Goal: Task Accomplishment & Management: Manage account settings

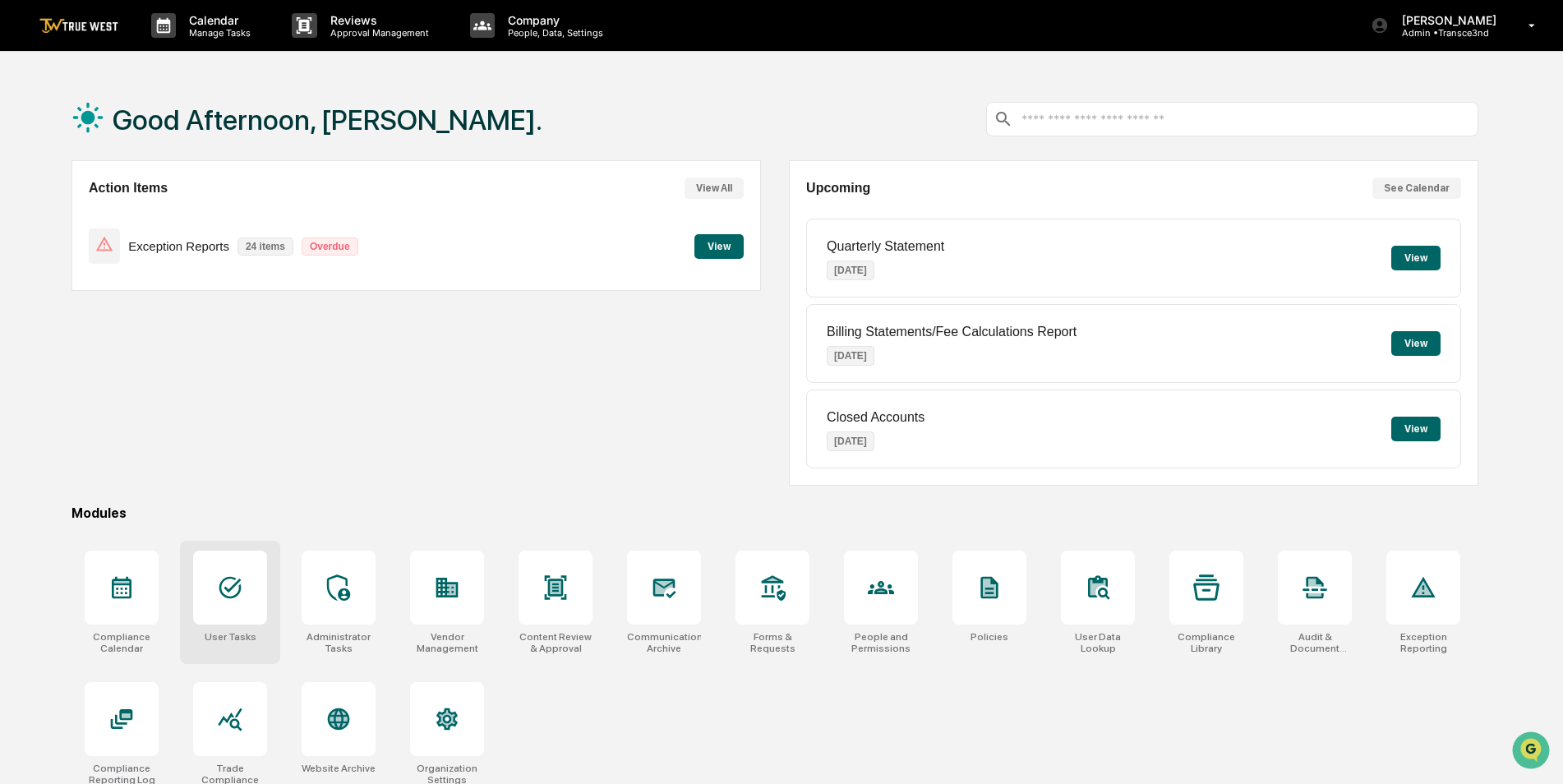
click at [228, 569] on div at bounding box center [230, 587] width 74 height 74
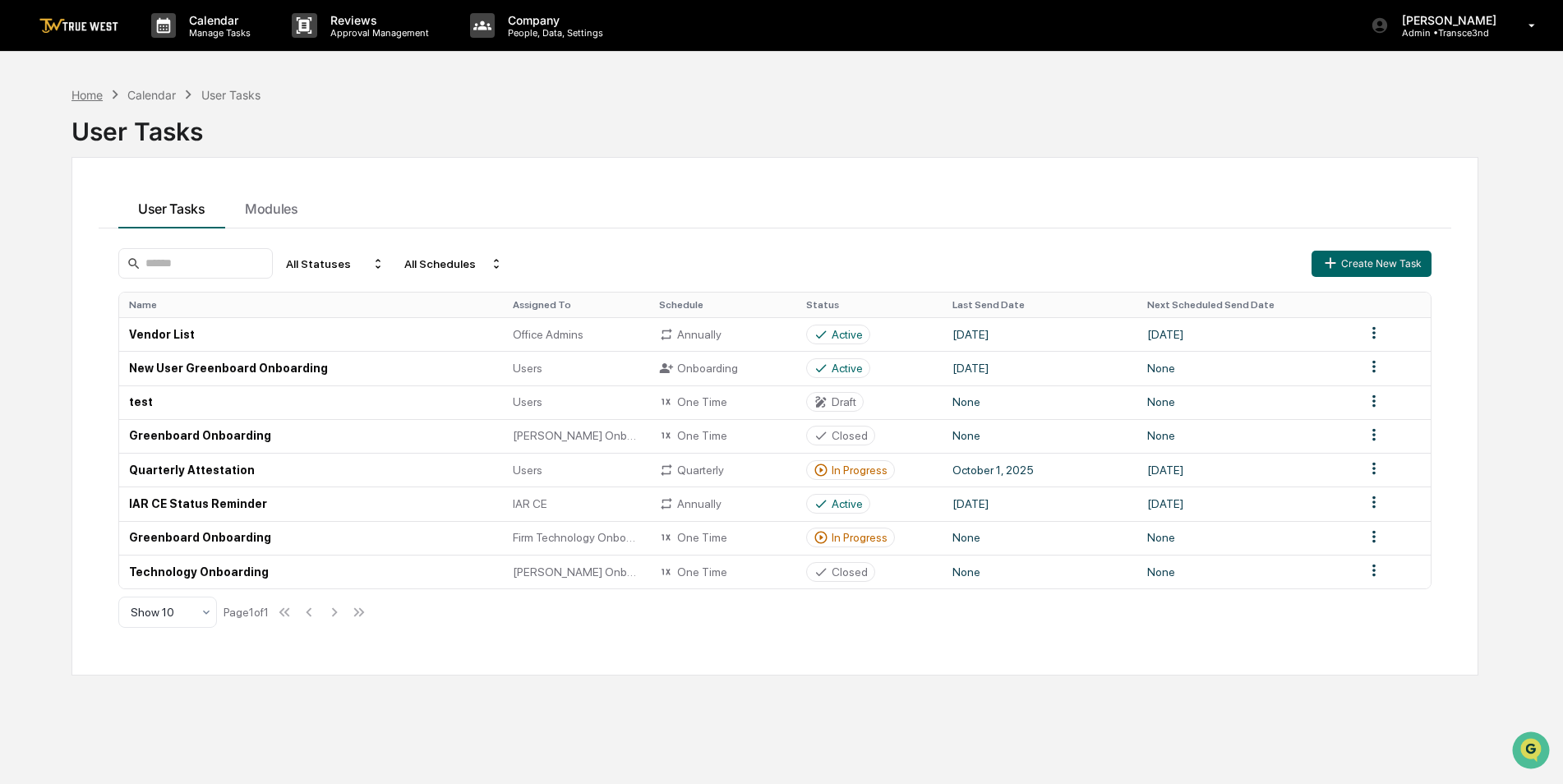
click at [89, 91] on div "Home" at bounding box center [87, 95] width 32 height 14
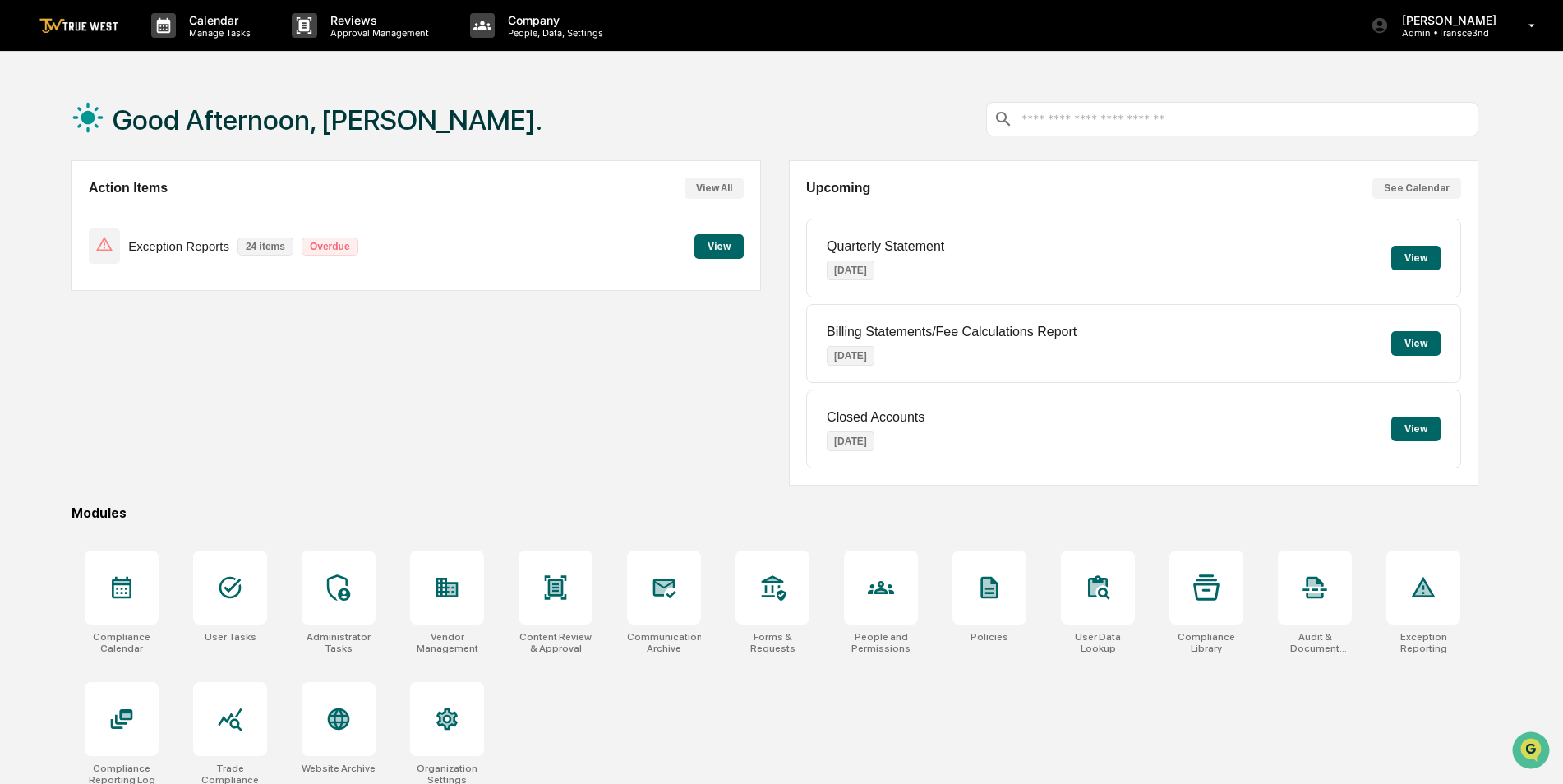
click at [1409, 190] on button "See Calendar" at bounding box center [1416, 188] width 89 height 21
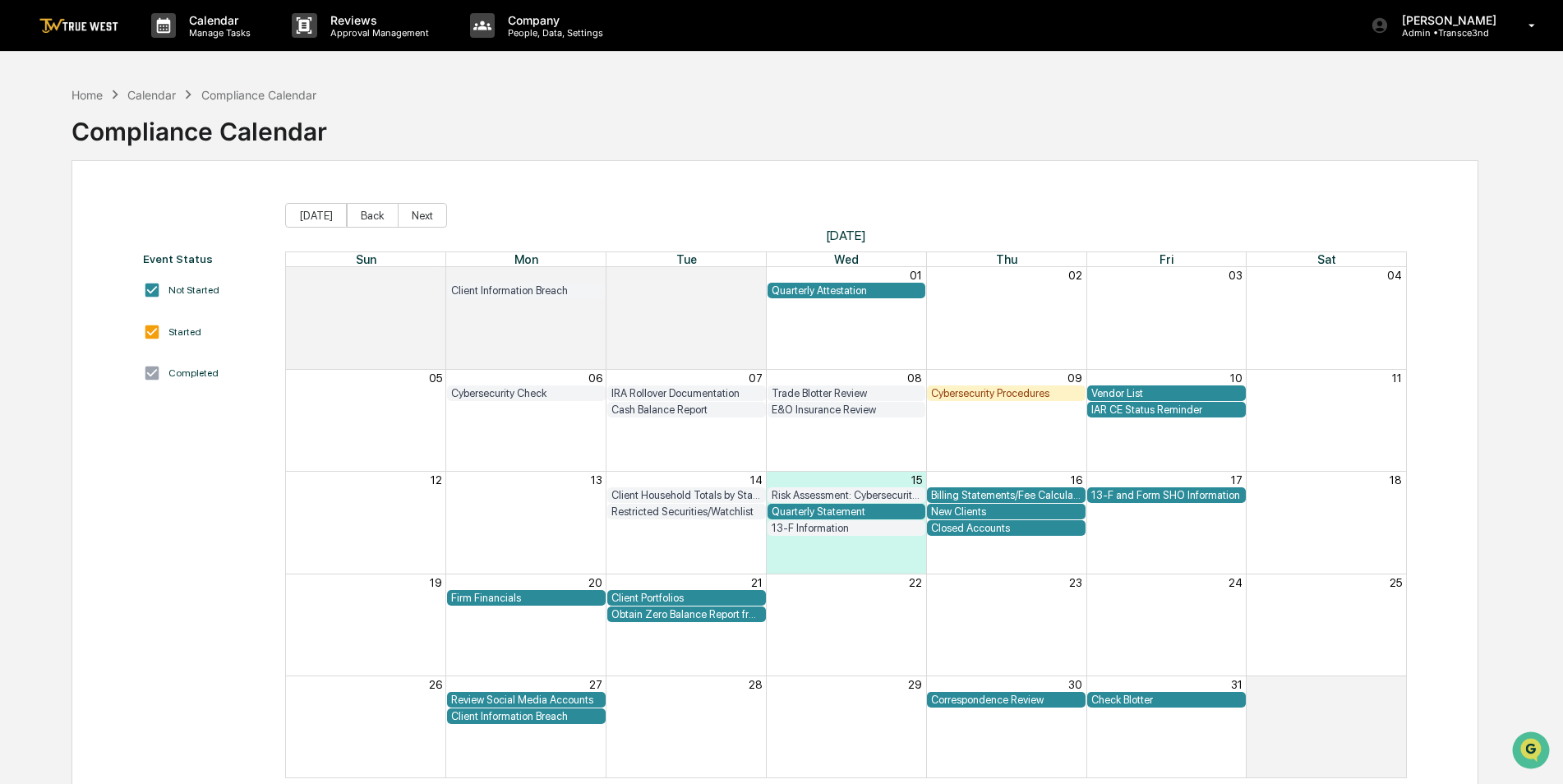
click at [858, 293] on div "Quarterly Attestation" at bounding box center [846, 290] width 150 height 12
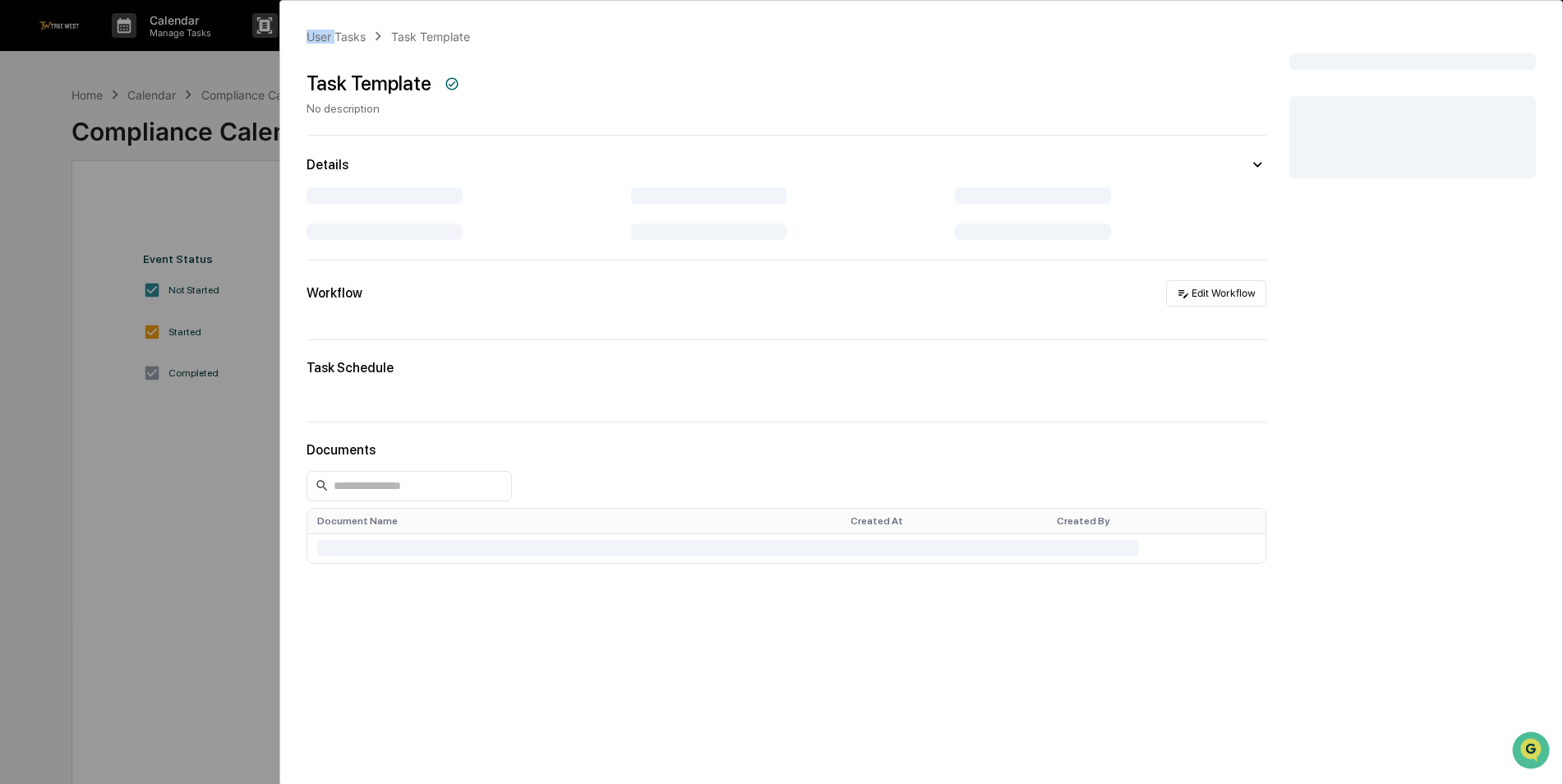
click at [858, 293] on div "User Tasks Task Template Task Template No description Details Workflow Edit Wor…" at bounding box center [782, 392] width 1563 height 784
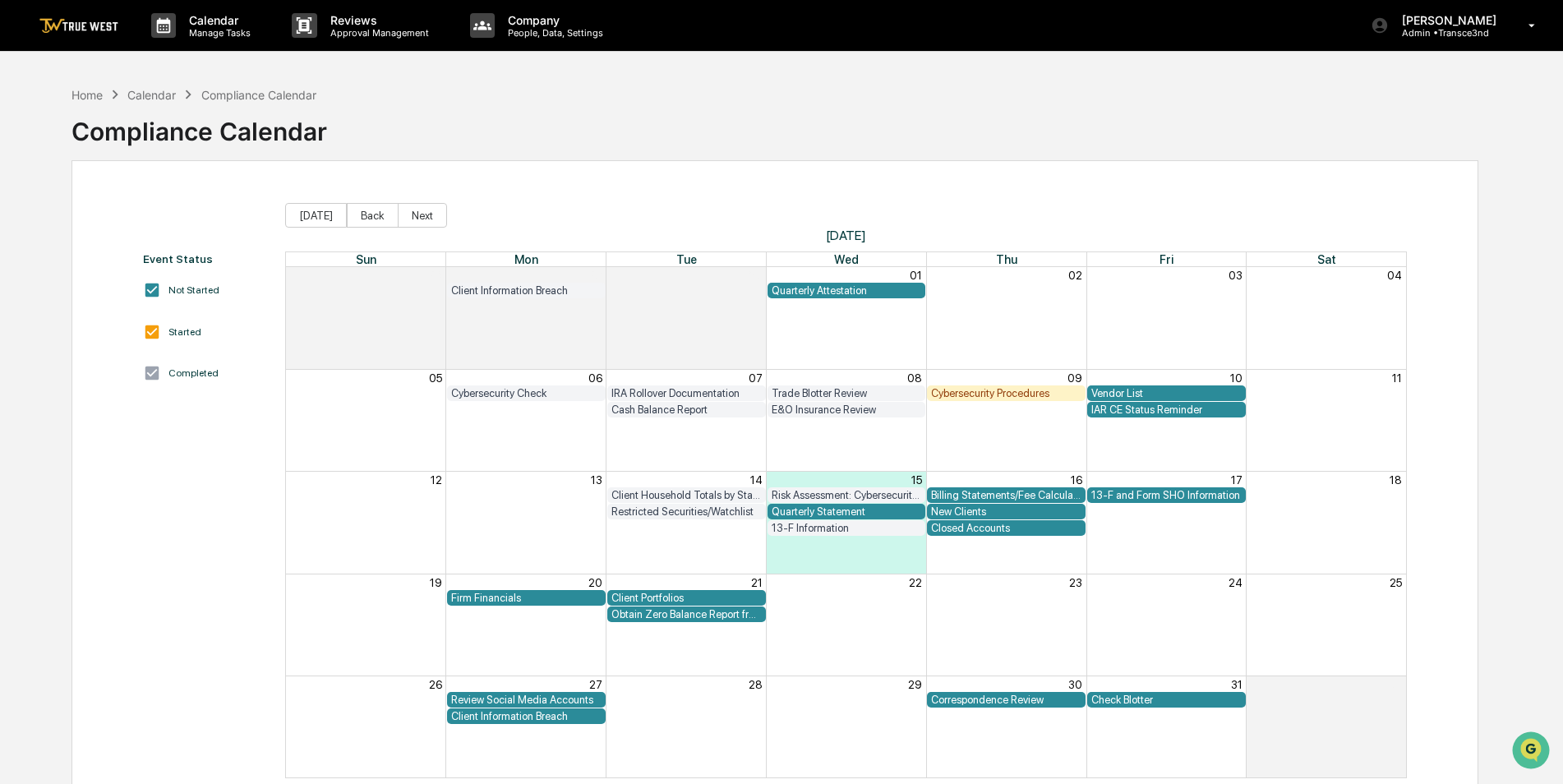
click at [858, 293] on div "Quarterly Attestation" at bounding box center [846, 290] width 150 height 12
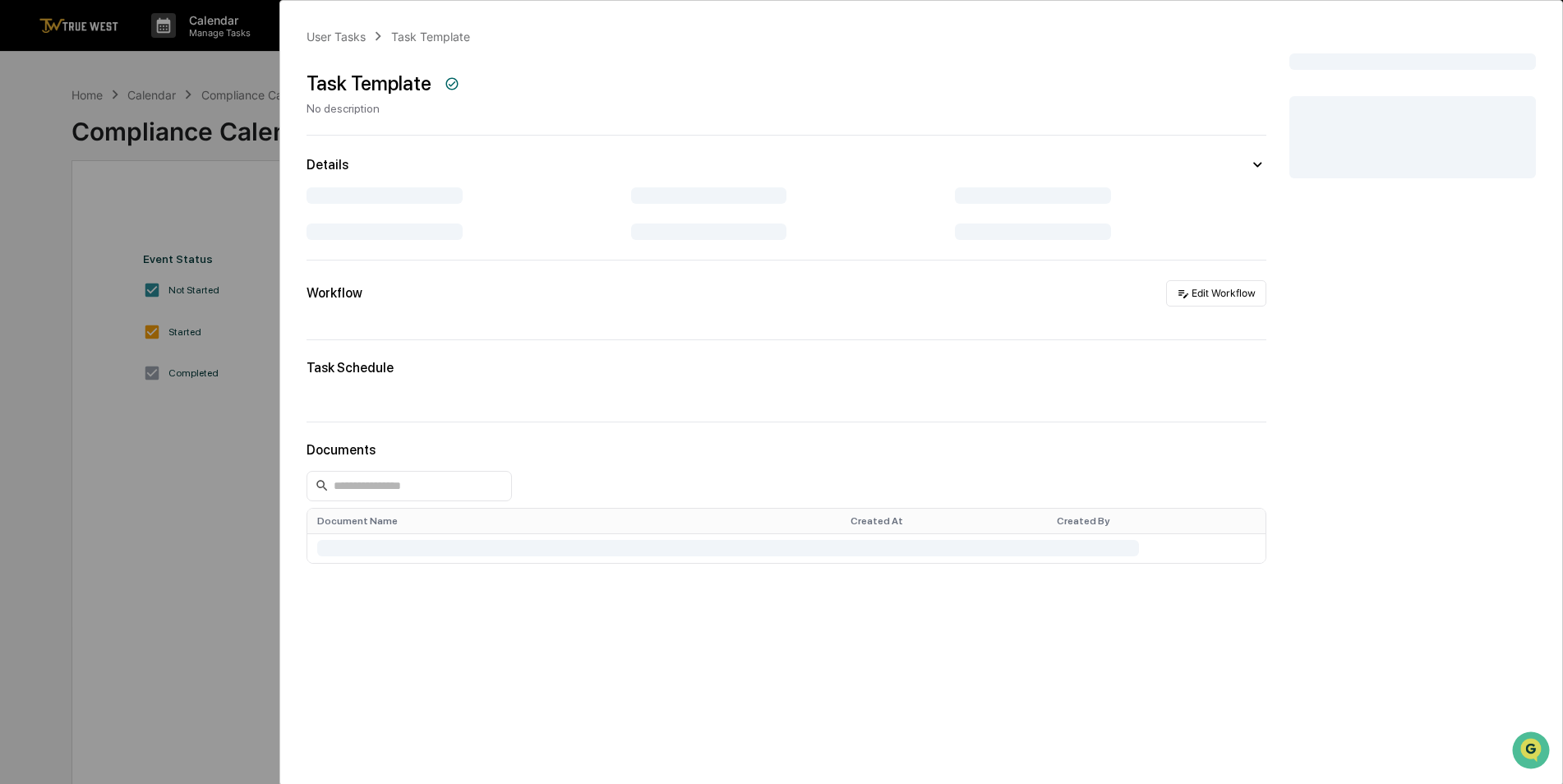
click at [858, 293] on div "User Tasks Task Template Task Template No description Details Workflow Edit Wor…" at bounding box center [782, 392] width 1563 height 784
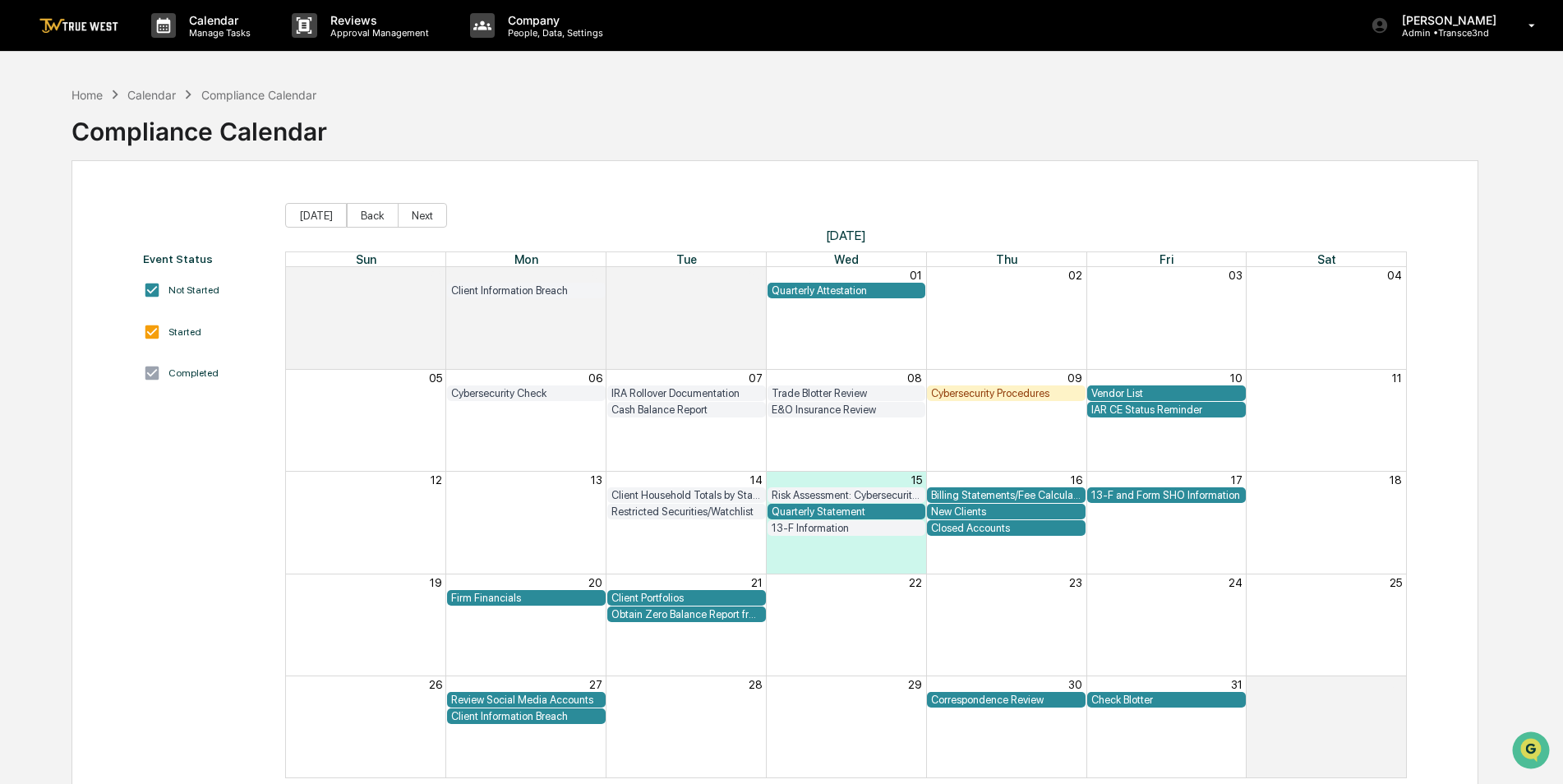
click at [858, 293] on div "Quarterly Attestation" at bounding box center [846, 290] width 150 height 12
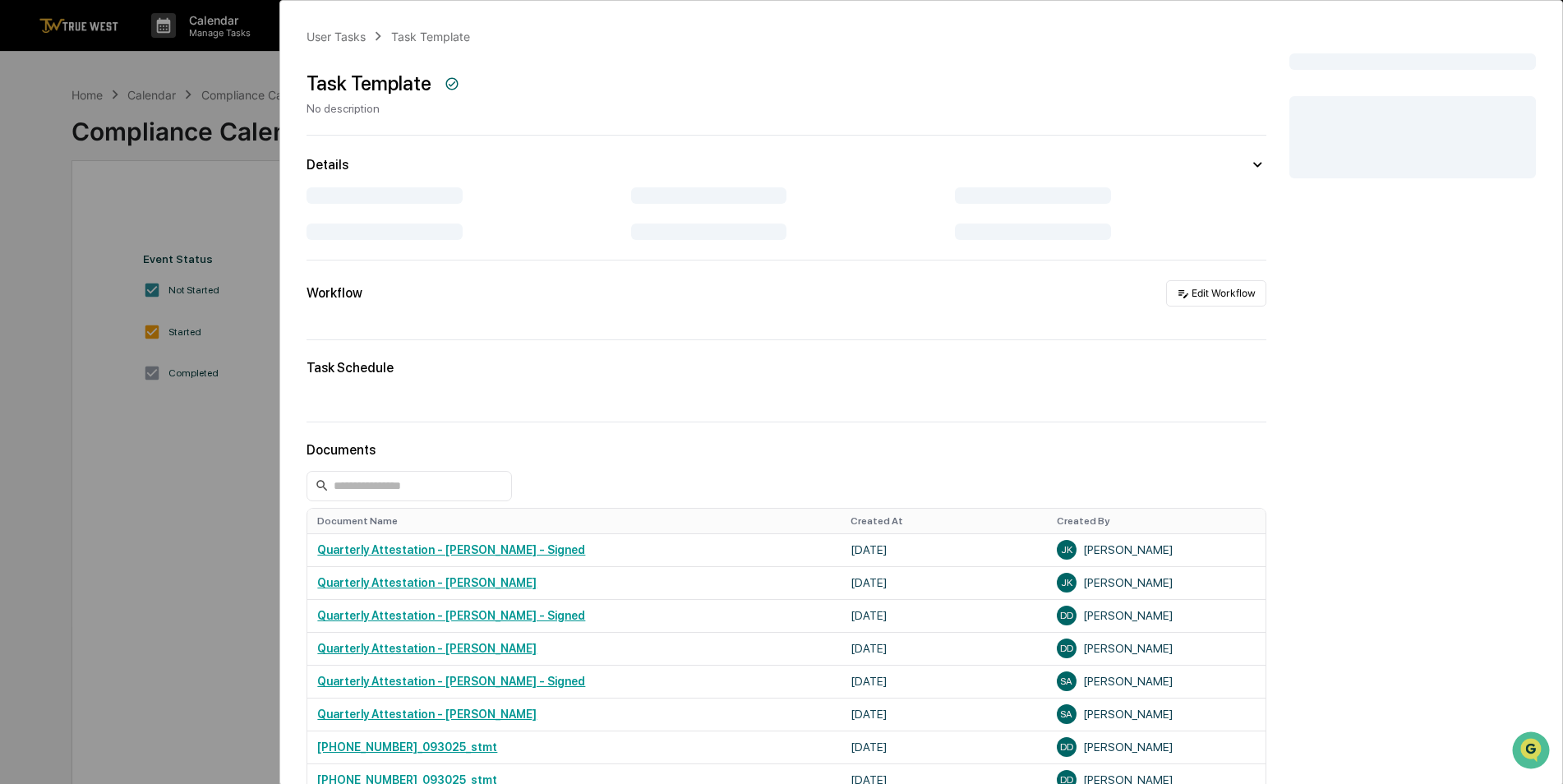
click at [208, 200] on div "User Tasks Task Template Task Template No description Details Workflow Edit Wor…" at bounding box center [782, 392] width 1563 height 784
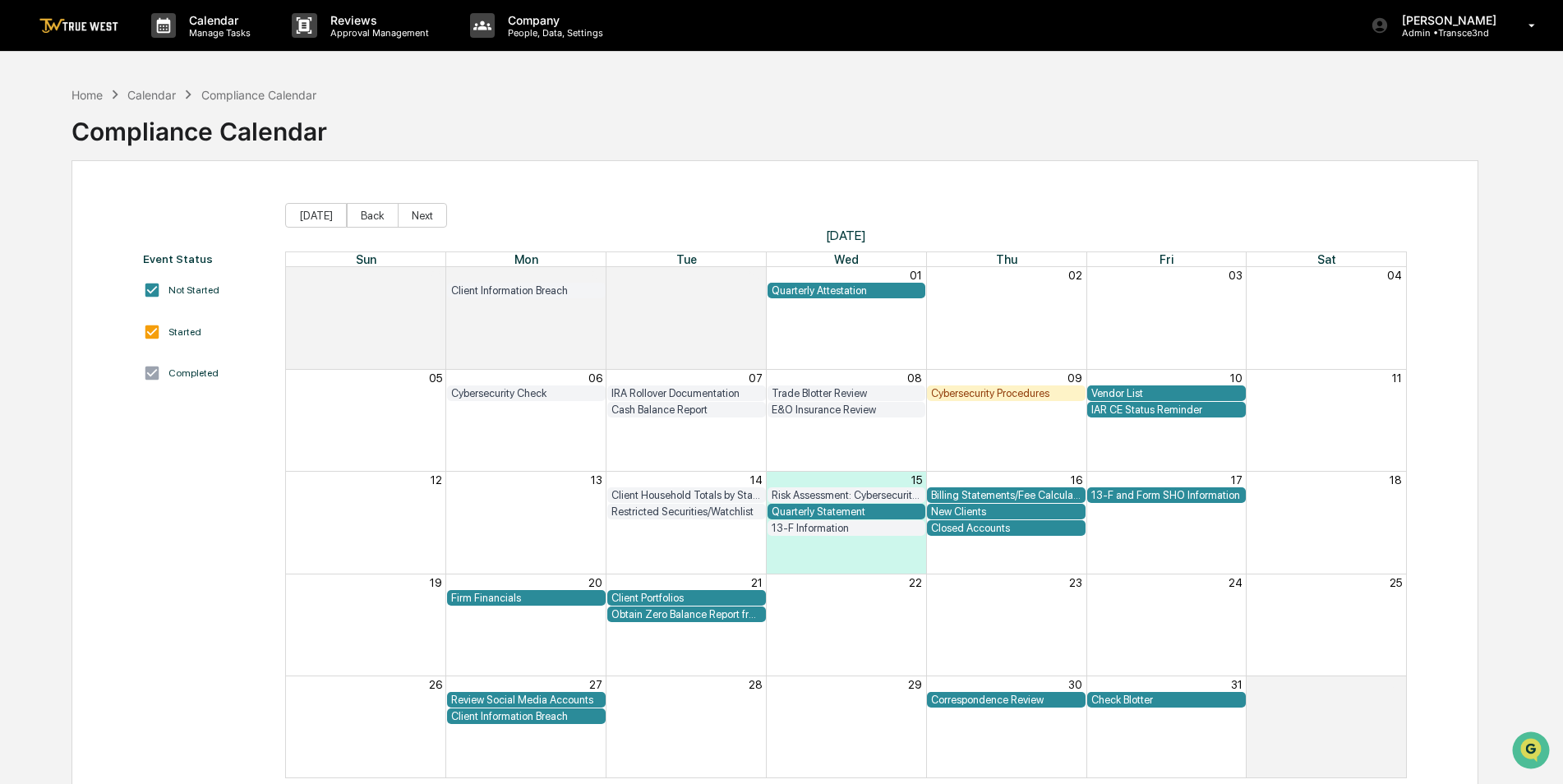
click at [166, 96] on div "Calendar" at bounding box center [151, 95] width 49 height 14
click at [148, 92] on div "Calendar" at bounding box center [151, 95] width 49 height 14
click at [90, 92] on div "Home" at bounding box center [87, 95] width 32 height 14
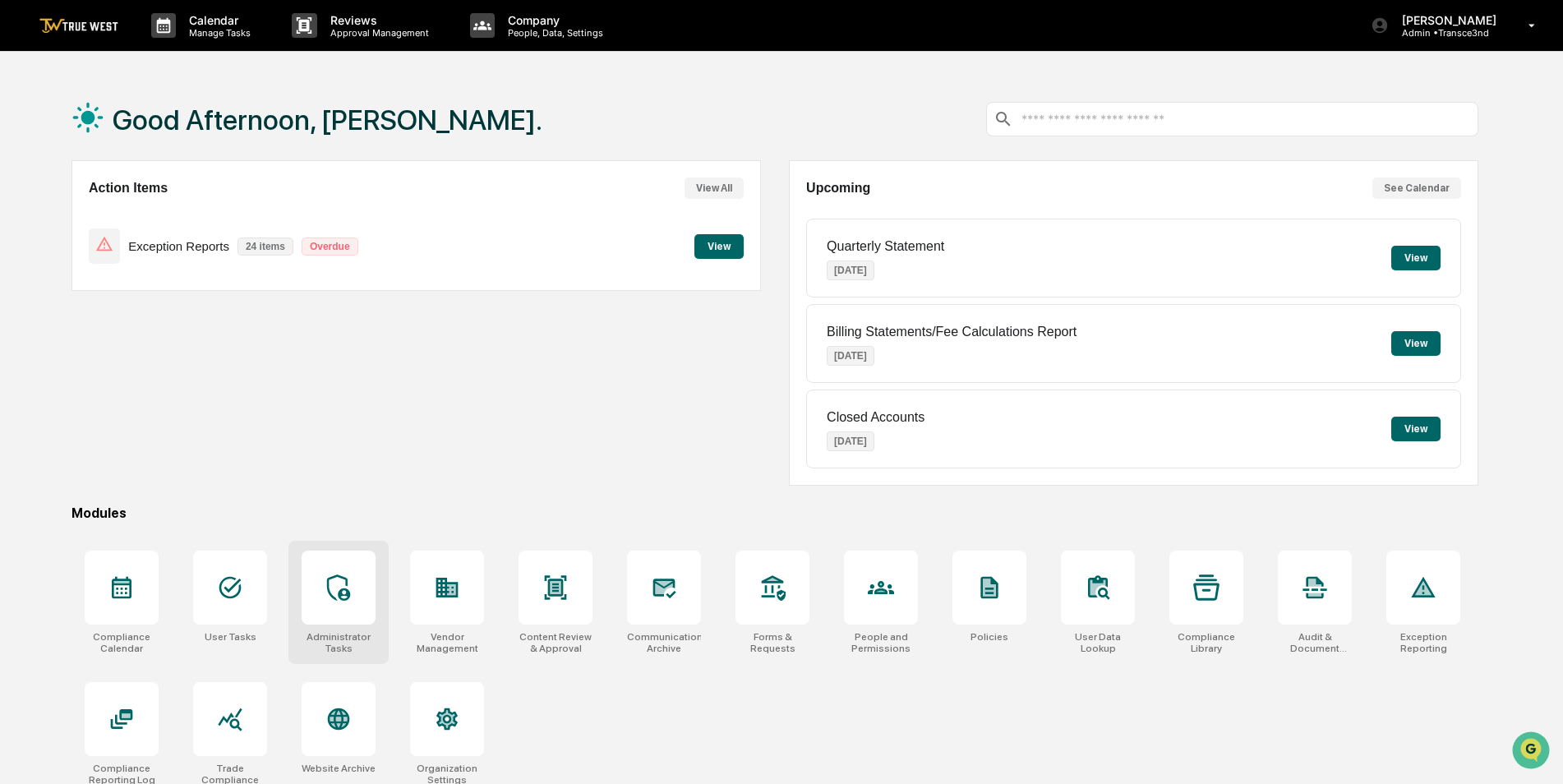
click at [341, 584] on icon at bounding box center [338, 587] width 26 height 26
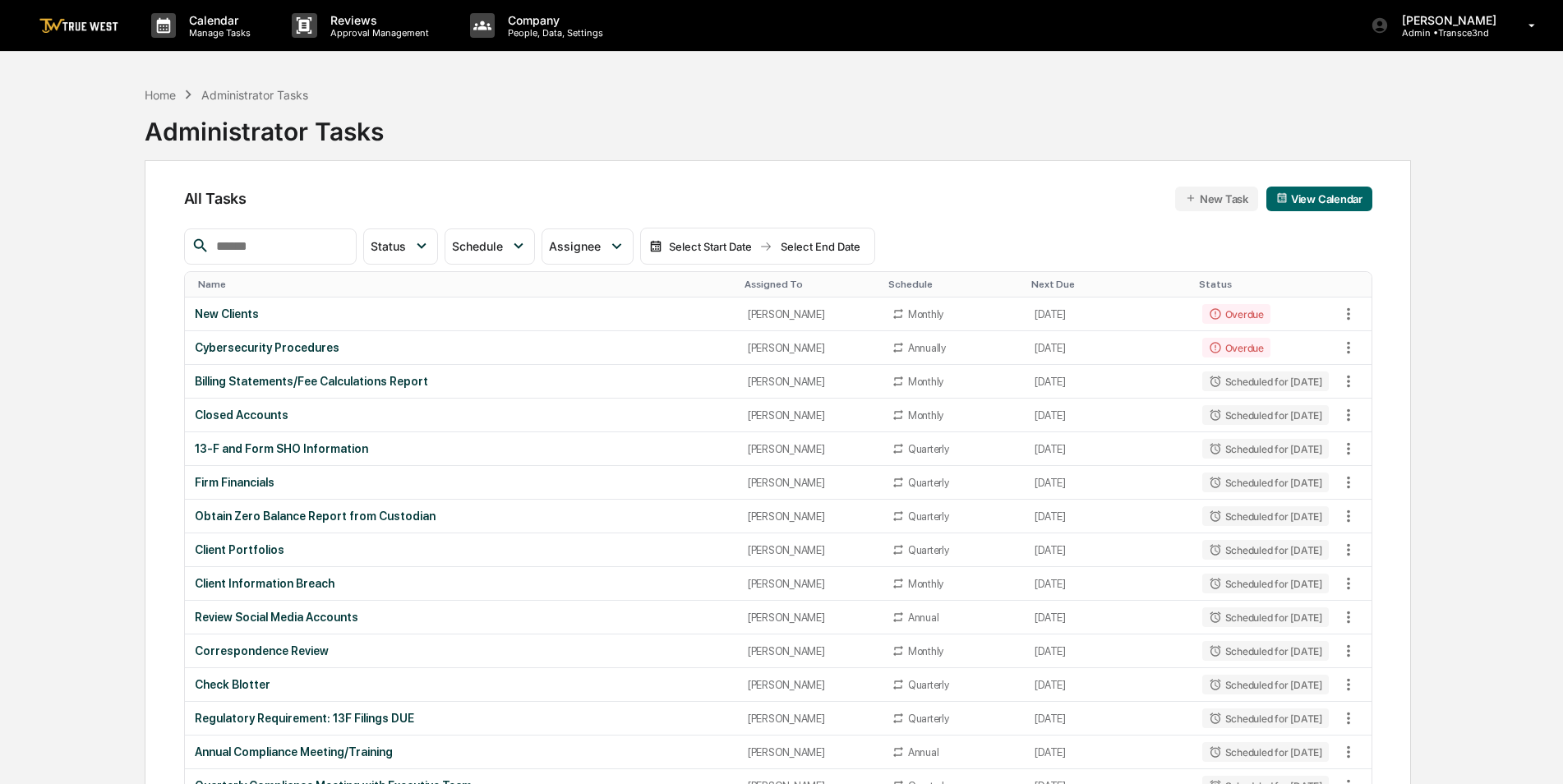
click at [262, 253] on input "text" at bounding box center [280, 246] width 140 height 21
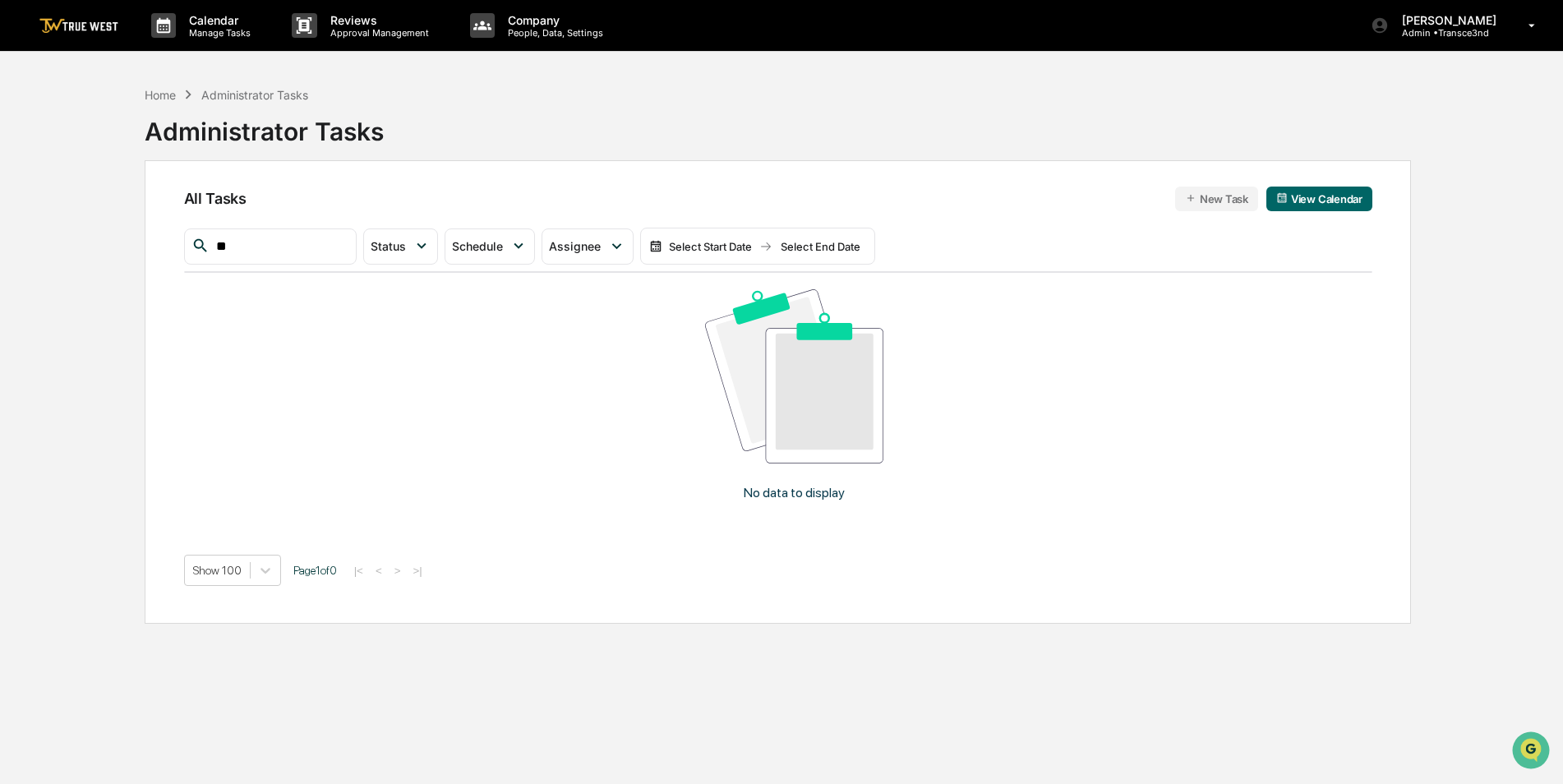
type input "*"
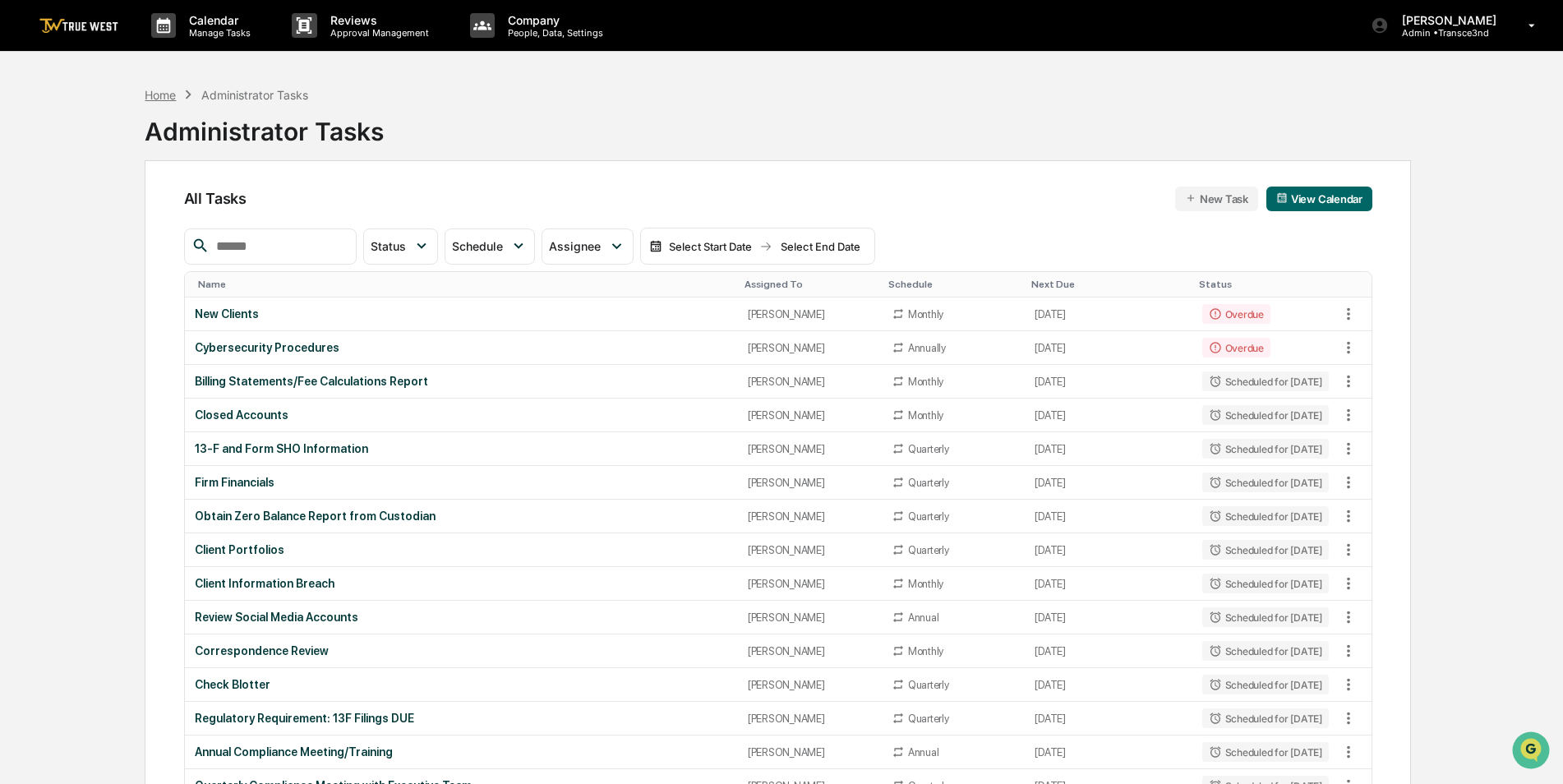
click at [167, 97] on div "Home" at bounding box center [160, 95] width 32 height 14
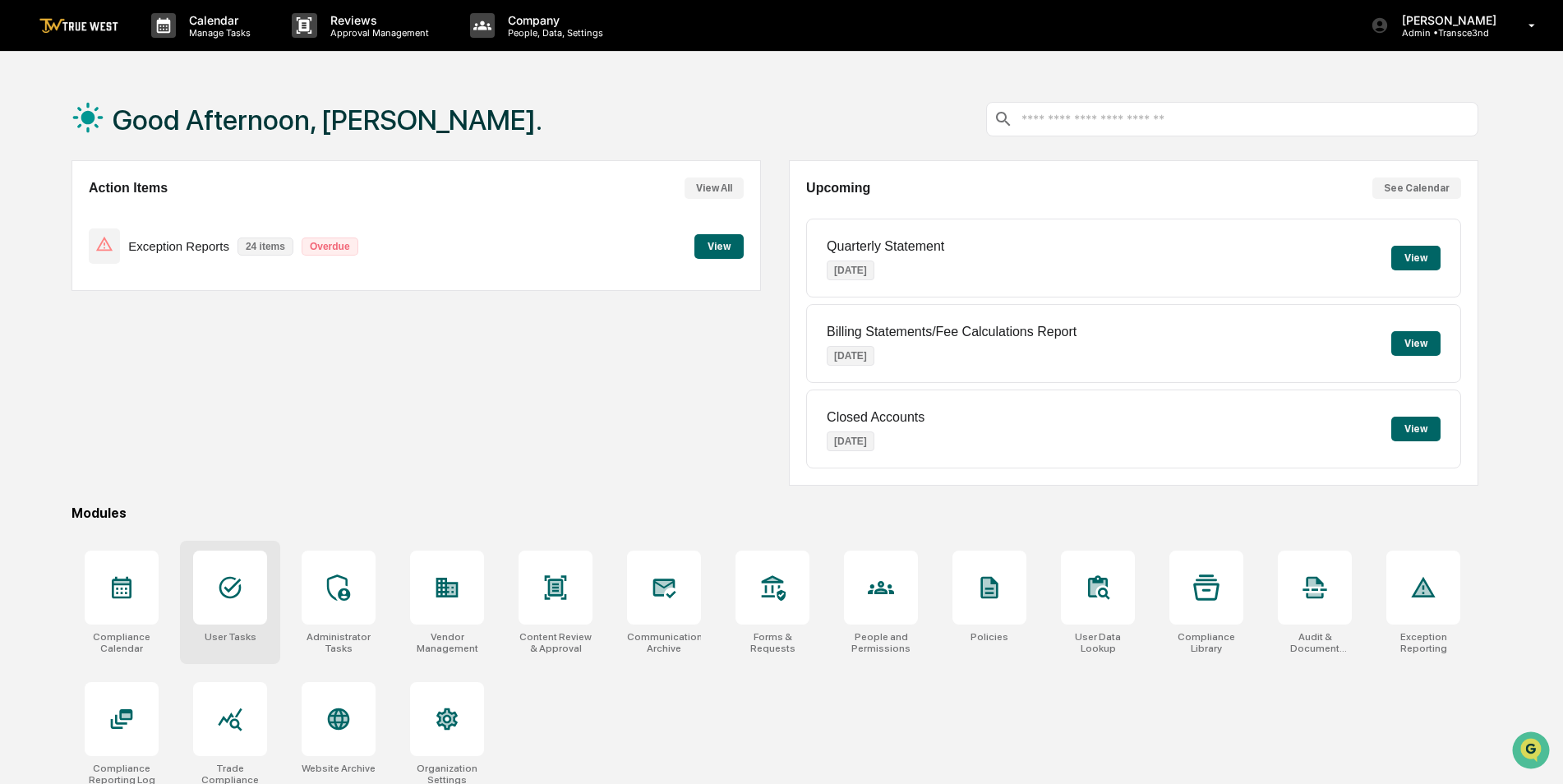
click at [238, 589] on icon at bounding box center [230, 587] width 26 height 26
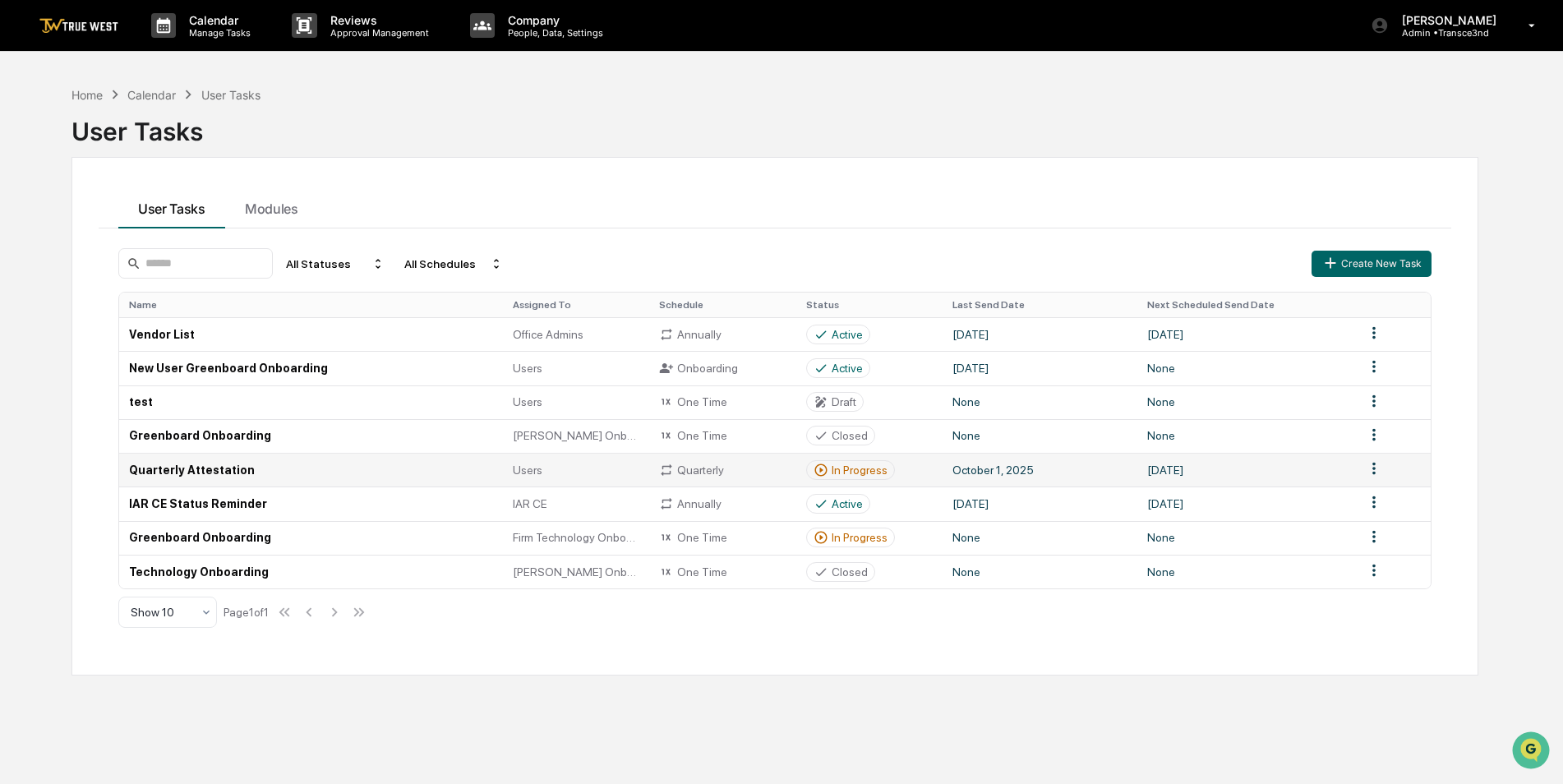
click at [363, 472] on td "Quarterly Attestation" at bounding box center [311, 469] width 384 height 33
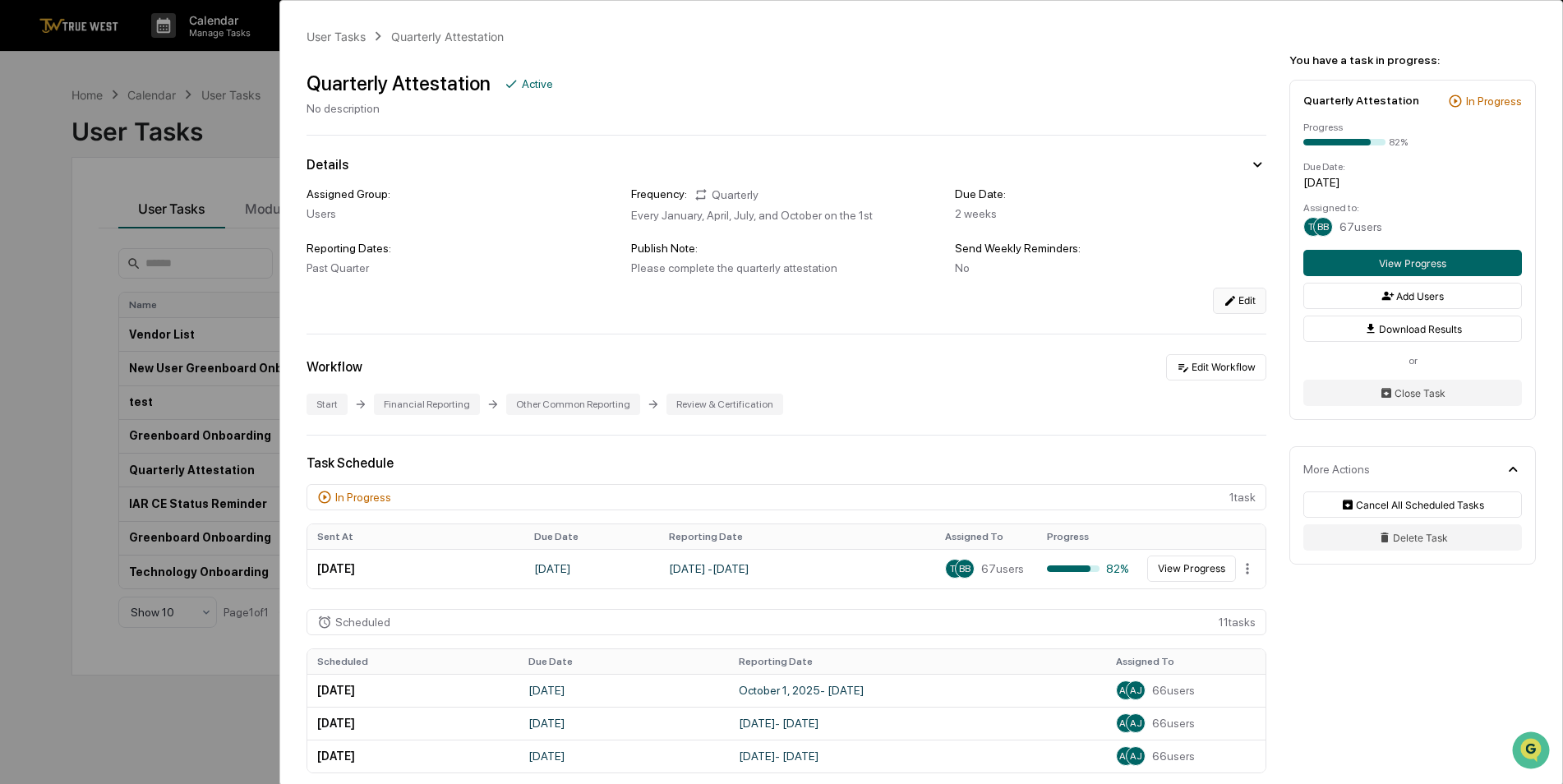
click at [1228, 302] on icon at bounding box center [1229, 300] width 13 height 13
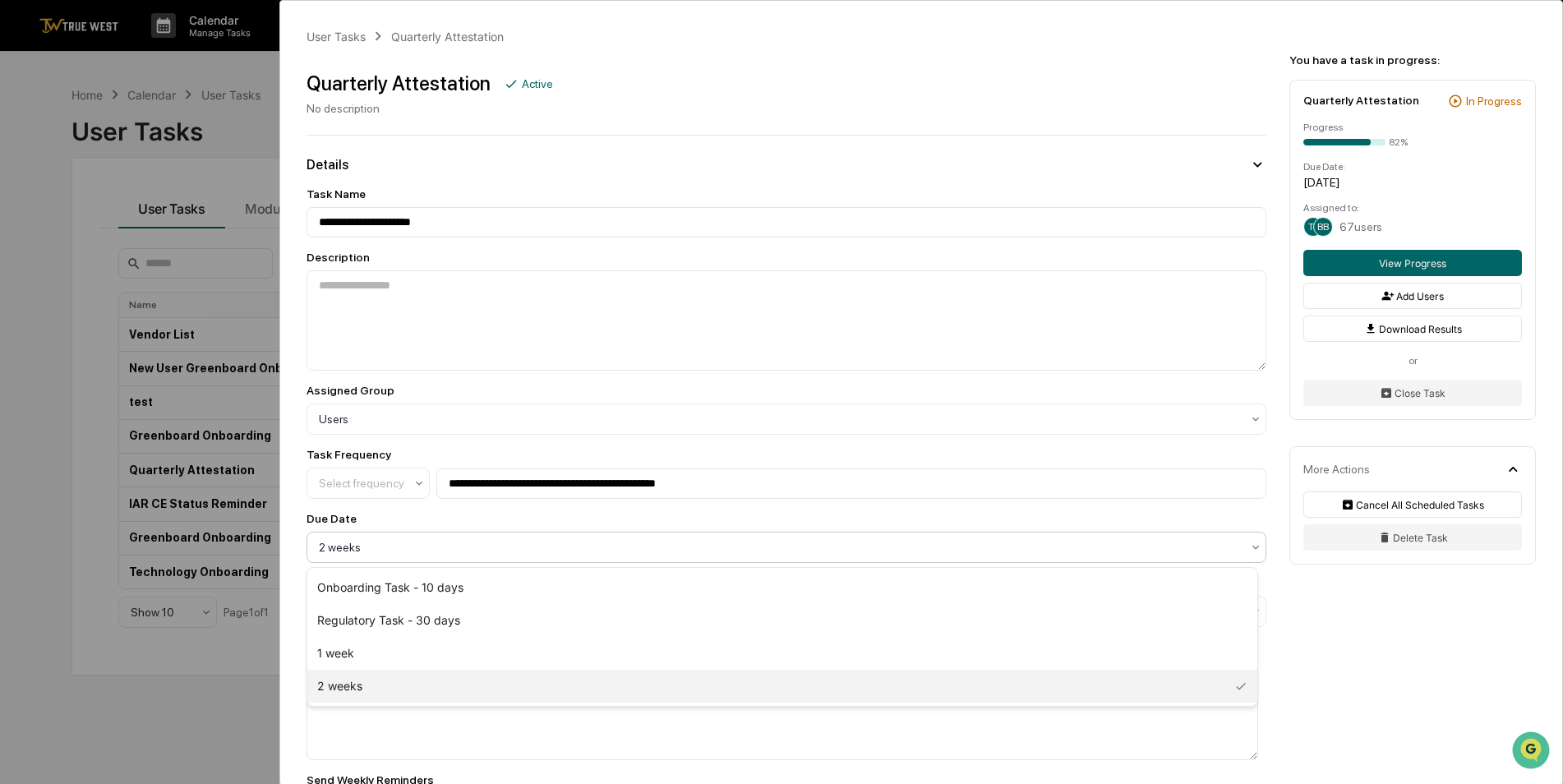
click at [450, 548] on div at bounding box center [780, 547] width 922 height 16
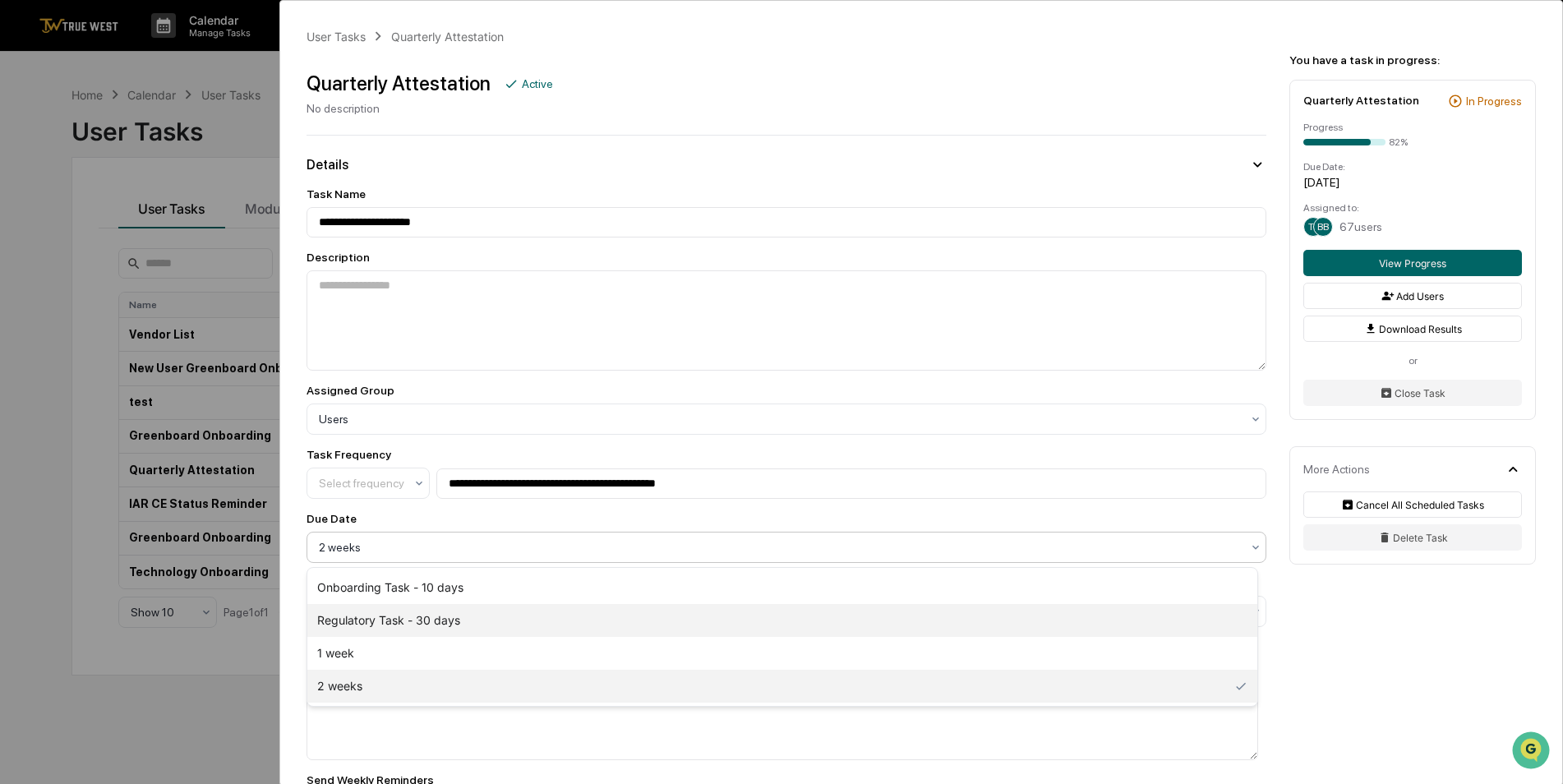
click at [424, 612] on div "Regulatory Task - 30 days" at bounding box center [782, 620] width 950 height 33
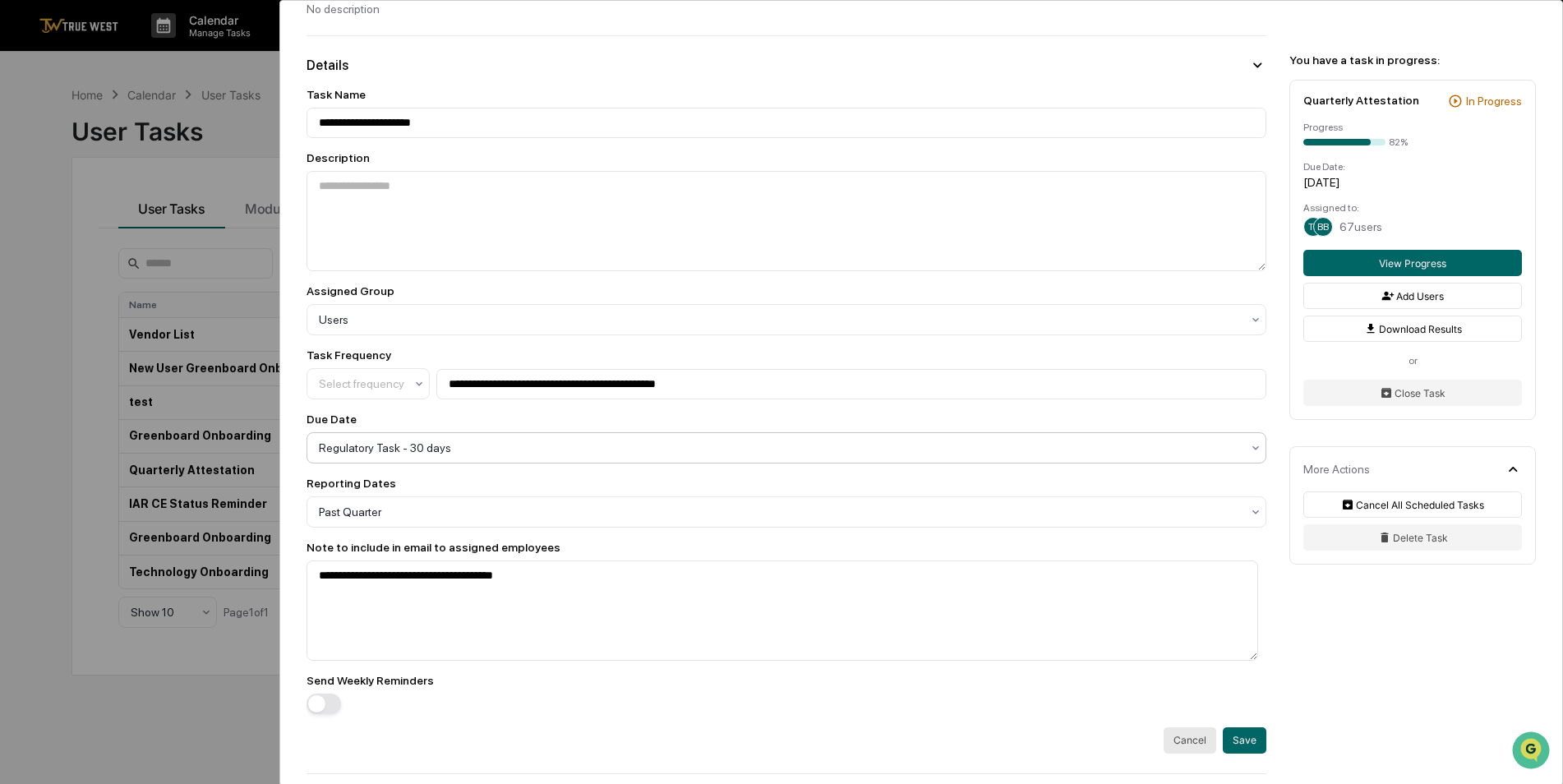
scroll to position [247, 0]
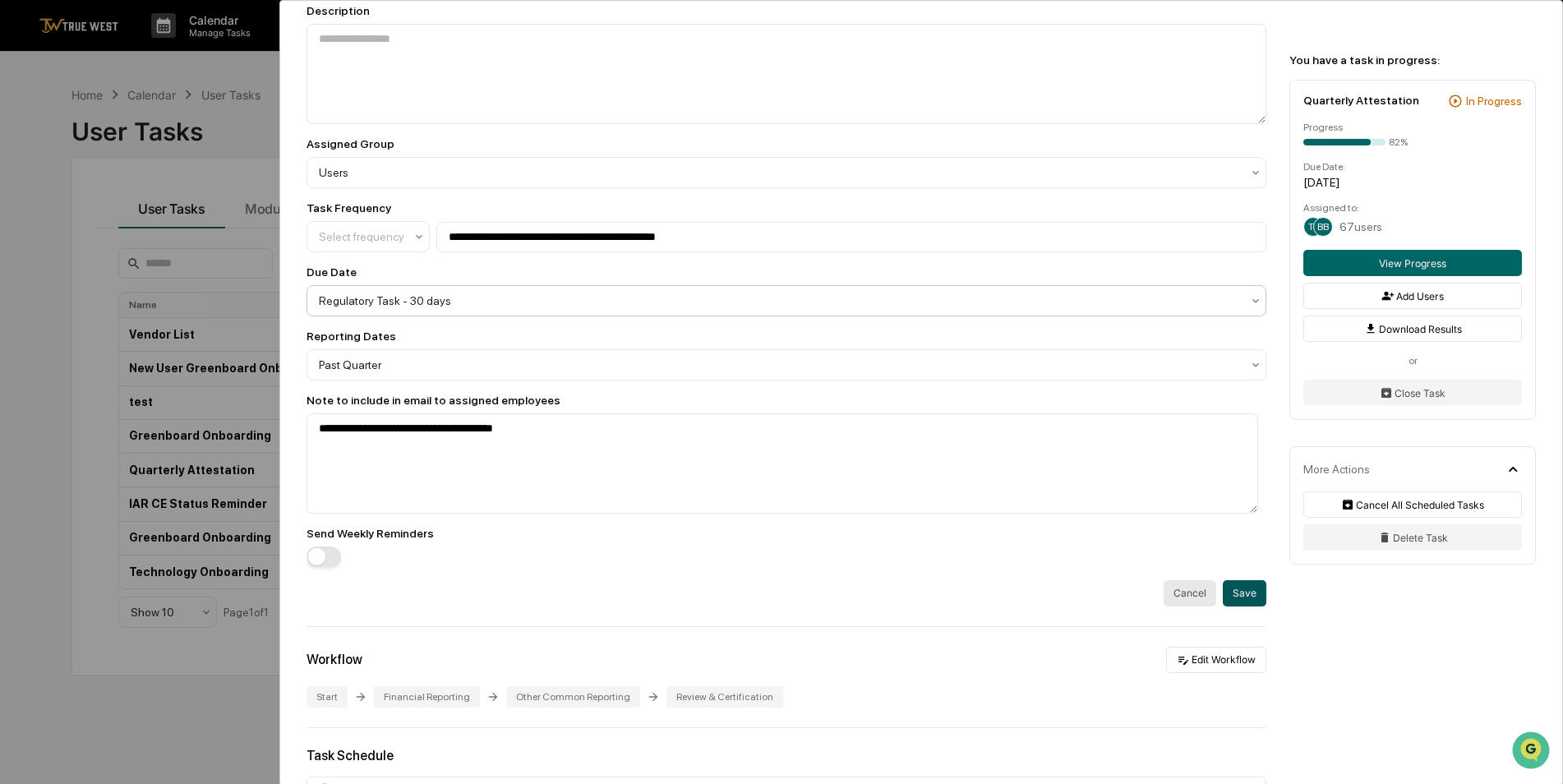
click at [1247, 598] on button "Save" at bounding box center [1244, 593] width 44 height 26
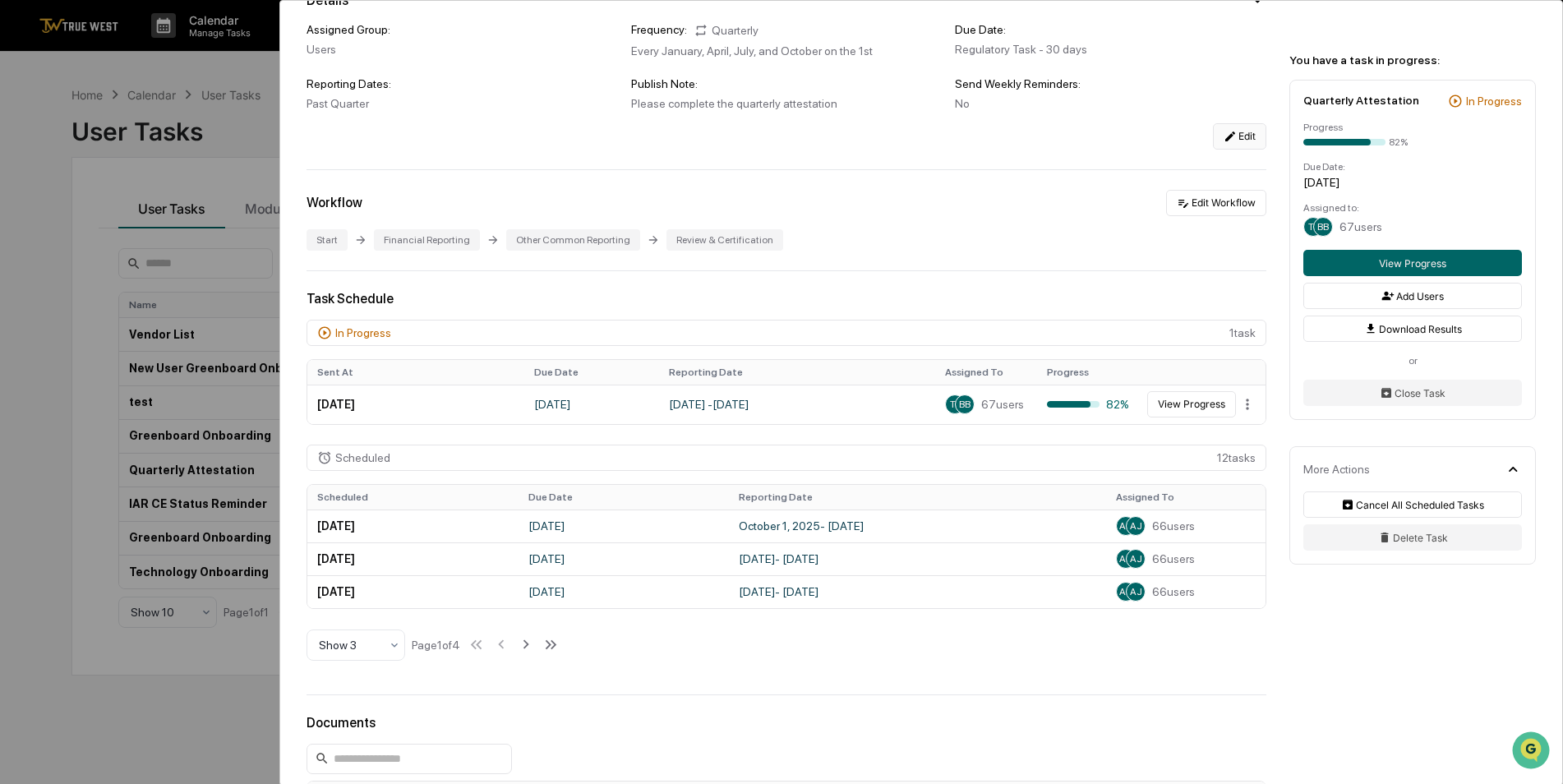
scroll to position [0, 0]
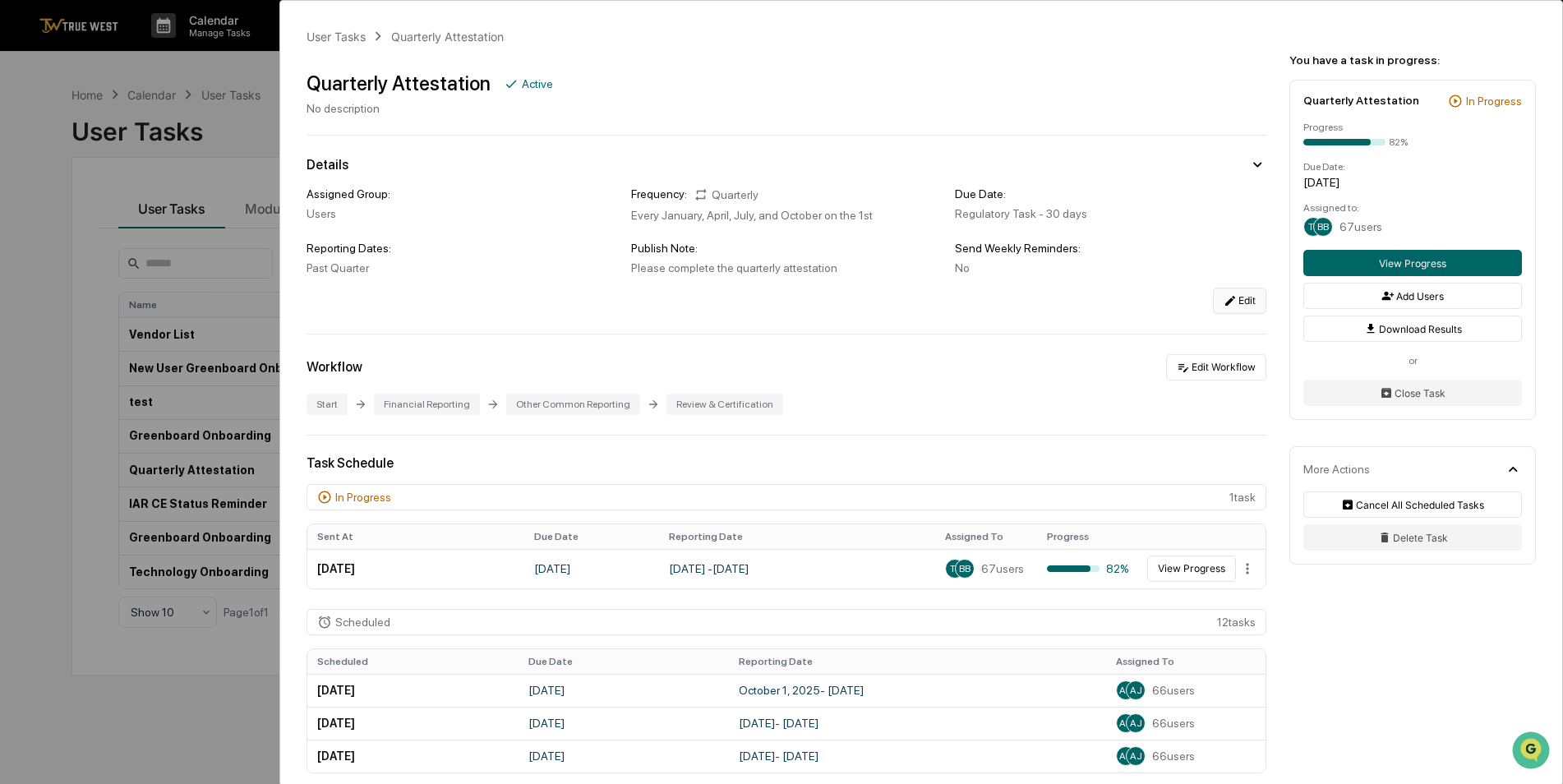
click at [189, 678] on div "User Tasks Quarterly Attestation Quarterly Attestation Active No description De…" at bounding box center [782, 392] width 1563 height 784
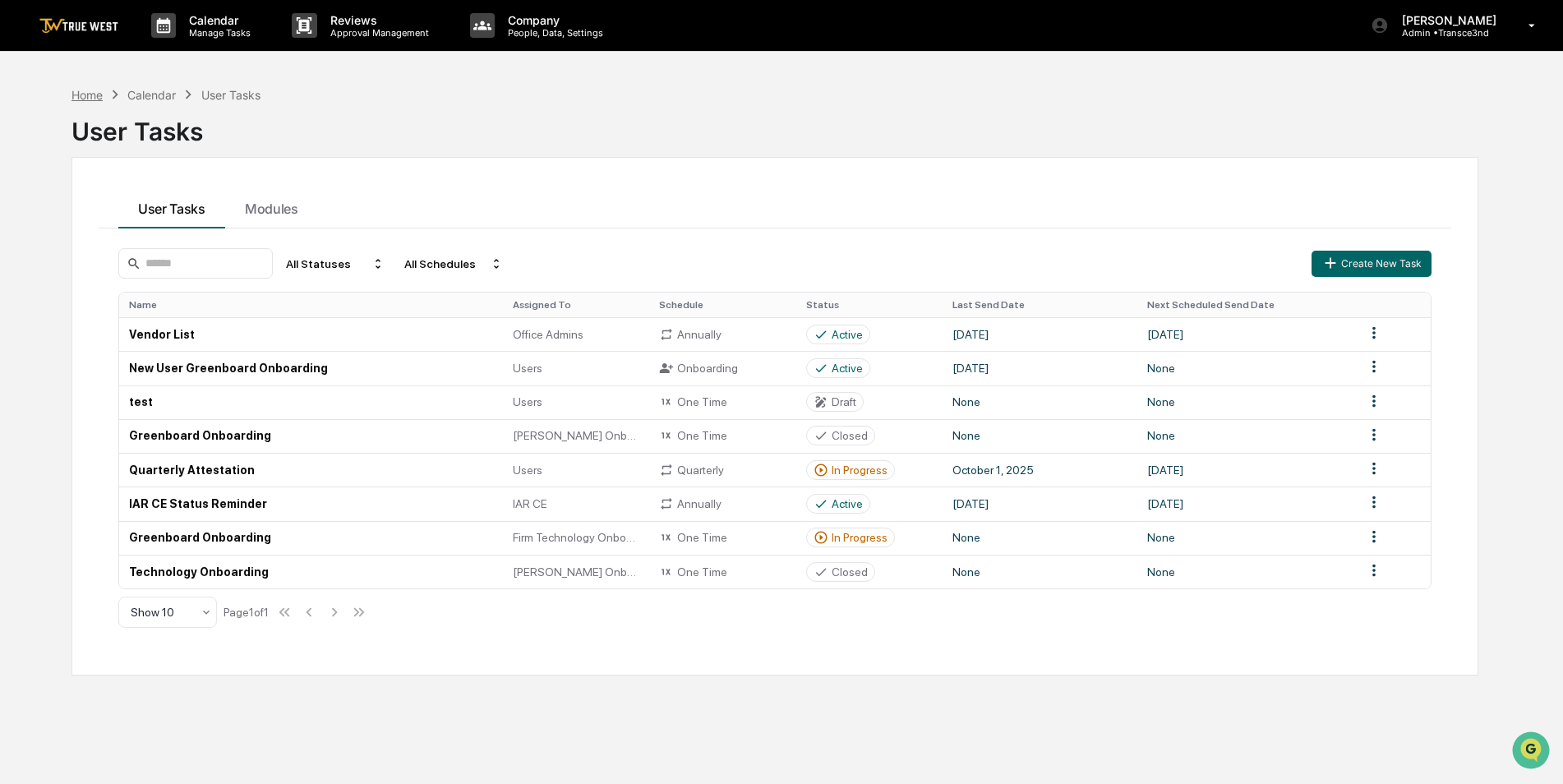
click at [88, 92] on div "Home" at bounding box center [87, 95] width 32 height 14
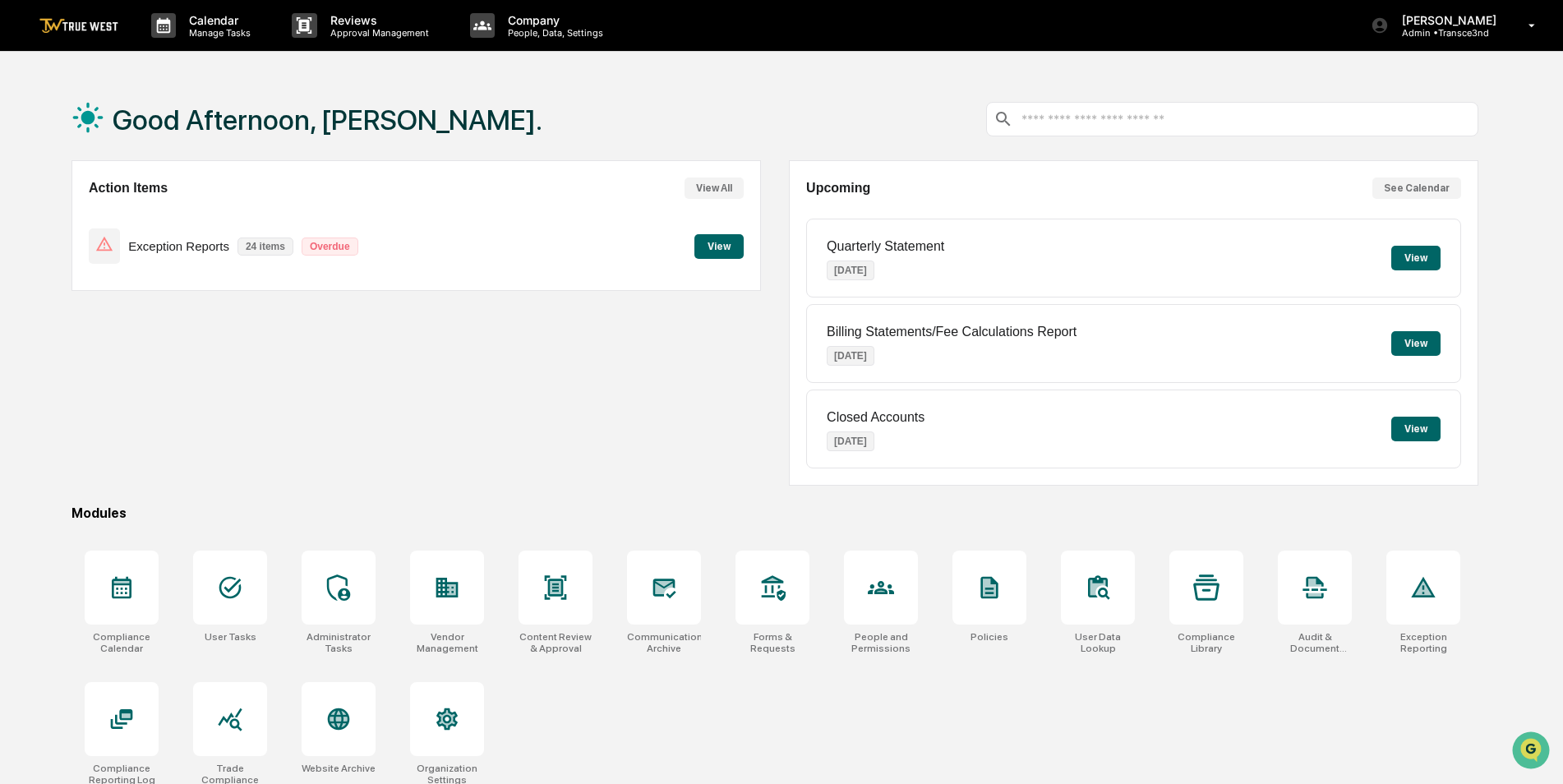
click at [1424, 260] on button "View" at bounding box center [1415, 258] width 49 height 25
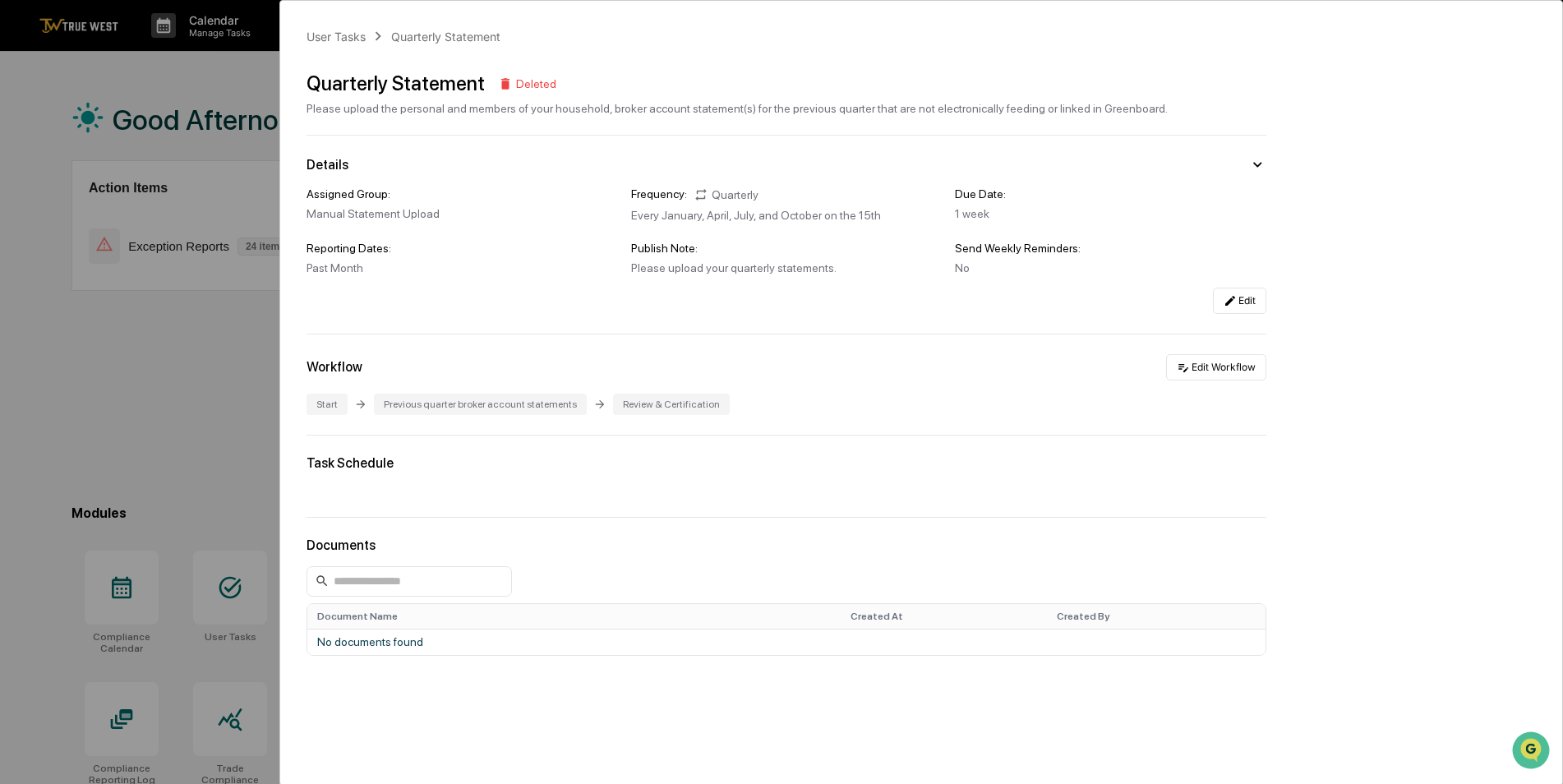
click at [243, 449] on div "User Tasks Quarterly Statement Quarterly Statement Deleted Please upload the pe…" at bounding box center [782, 392] width 1563 height 784
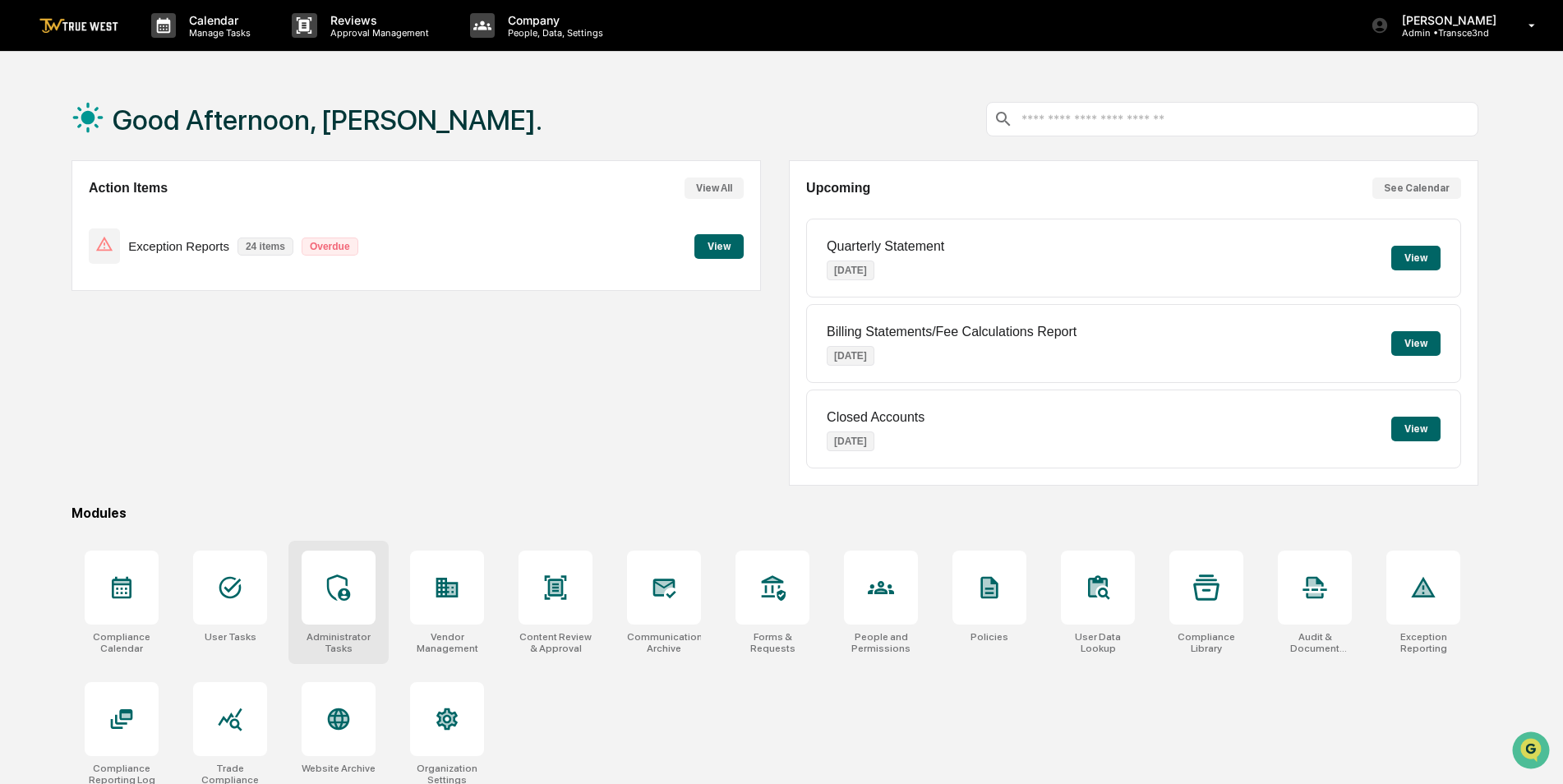
click at [357, 617] on div at bounding box center [338, 587] width 74 height 74
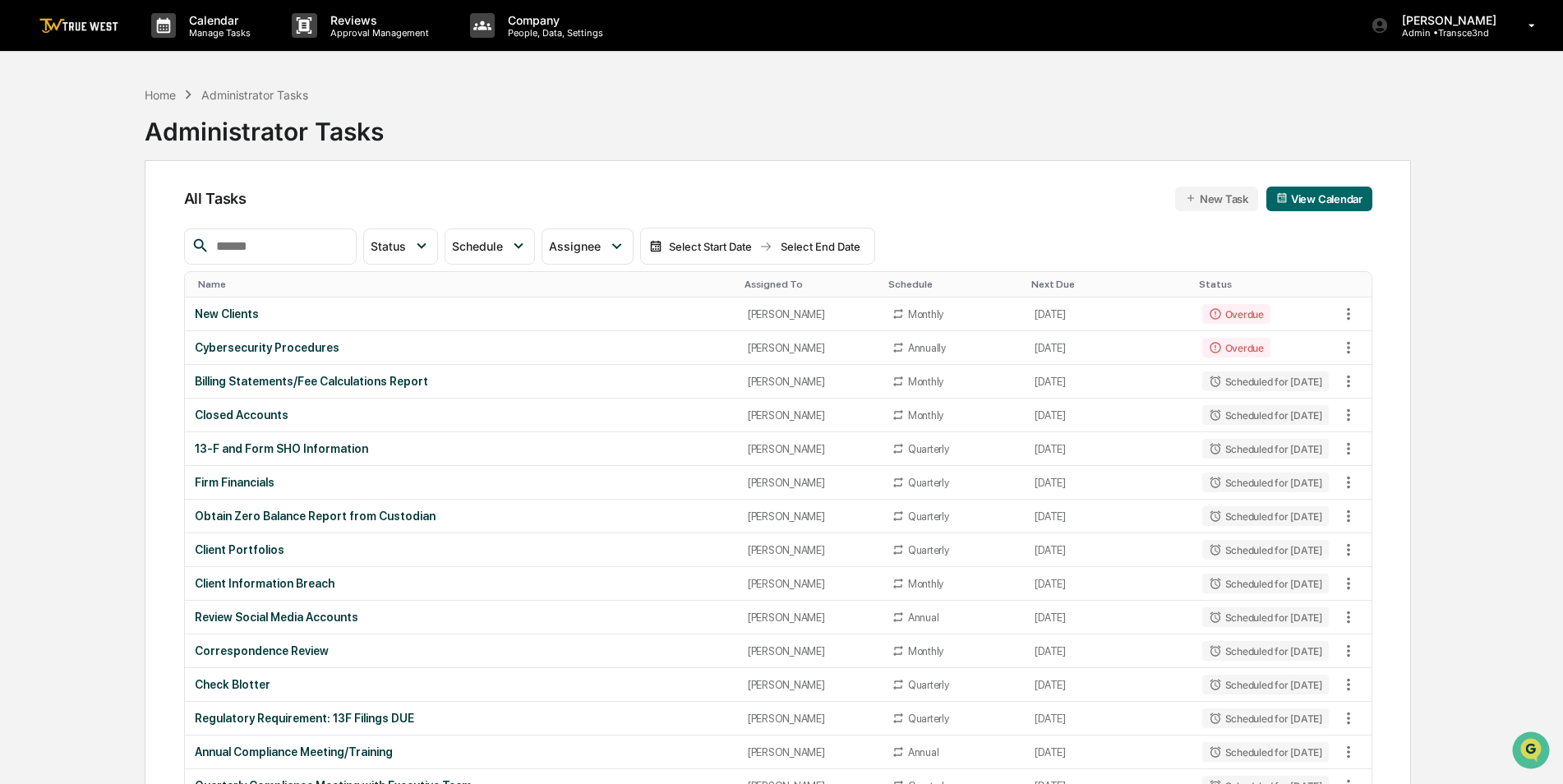
click at [280, 255] on input "text" at bounding box center [280, 246] width 140 height 21
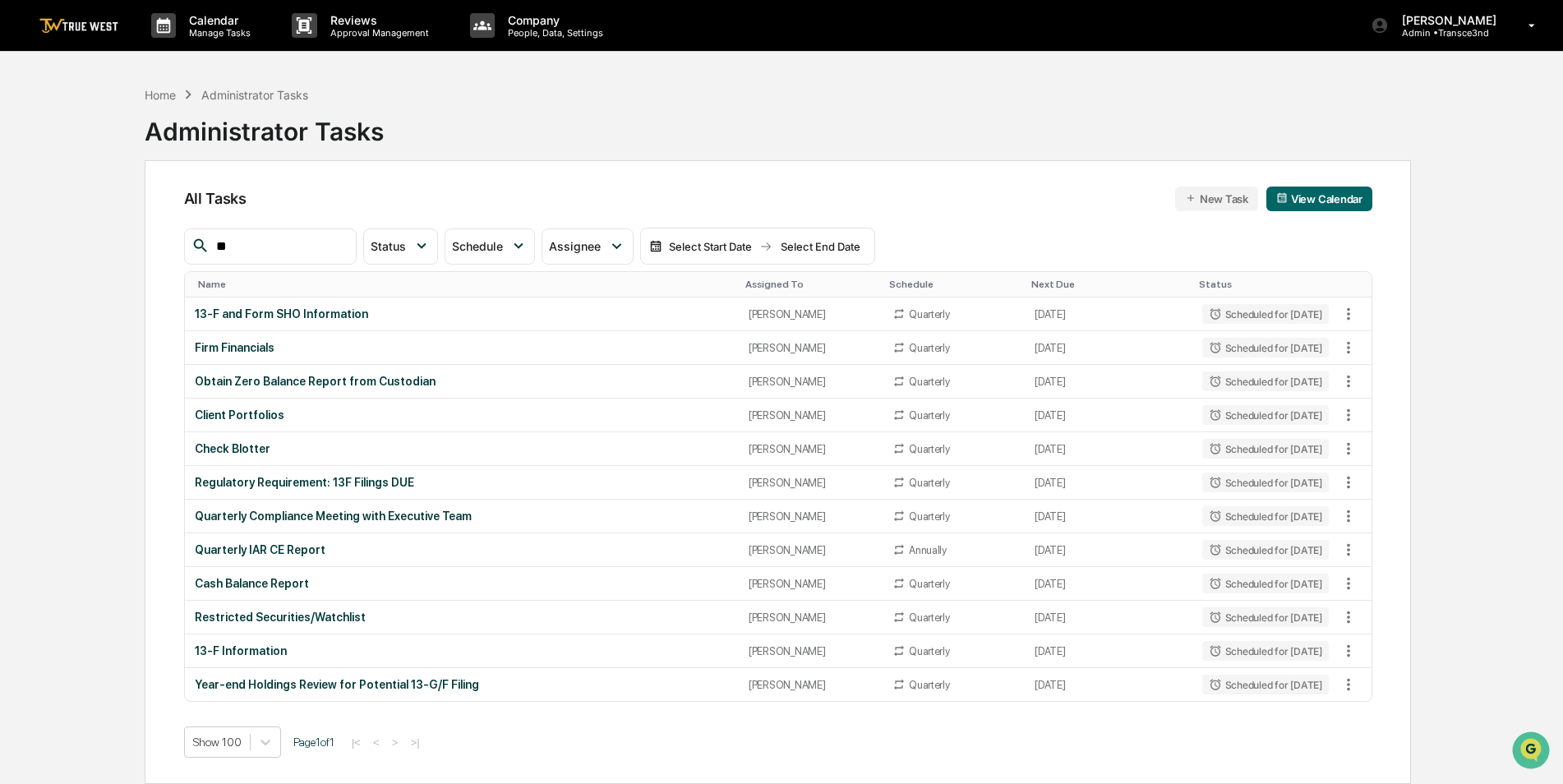
type input "*"
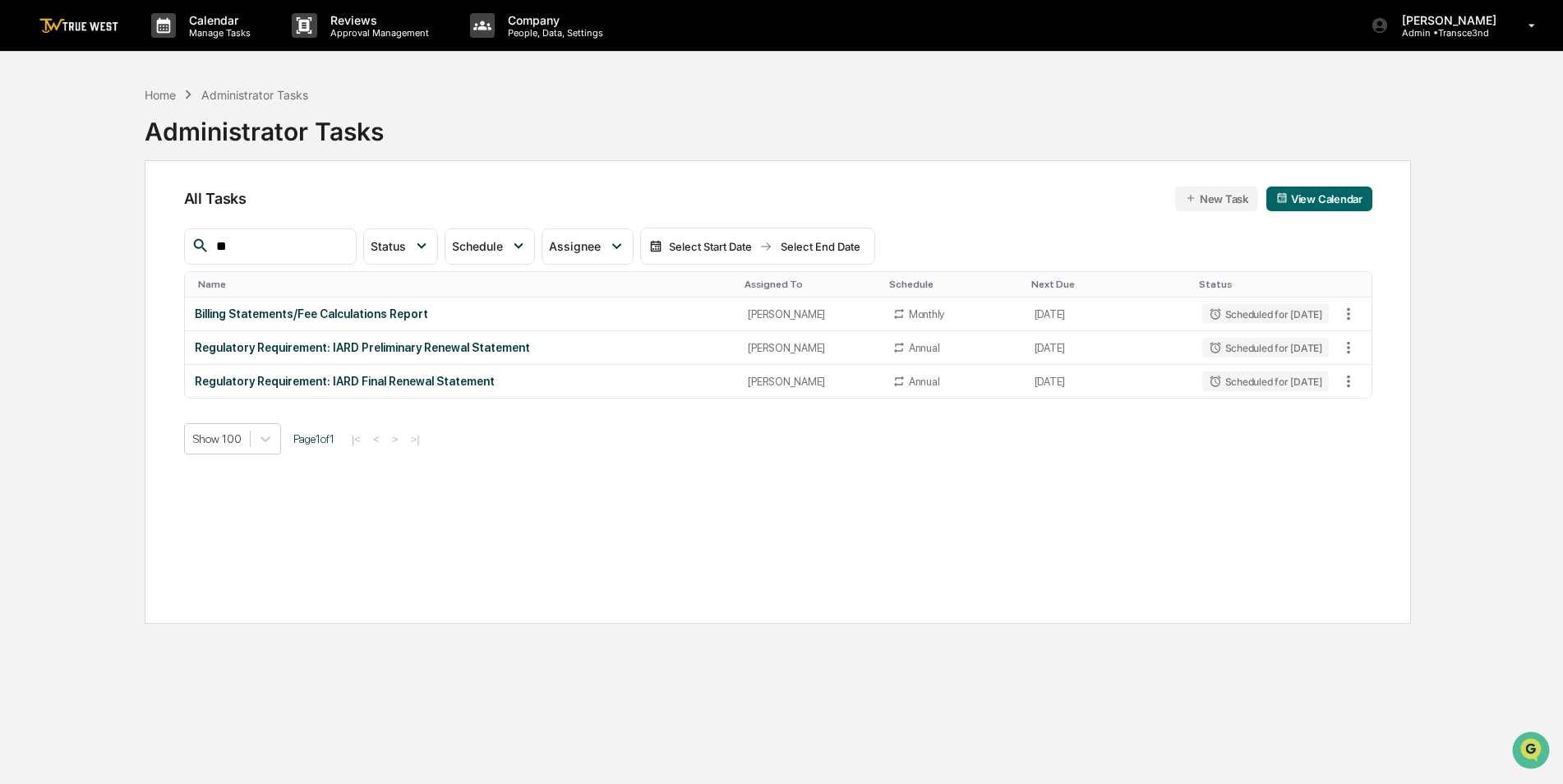
type input "*"
